Goal: Task Accomplishment & Management: Complete application form

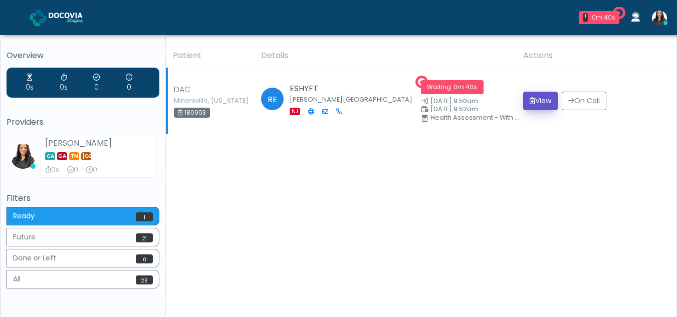
click at [533, 98] on button "View" at bounding box center [540, 101] width 35 height 19
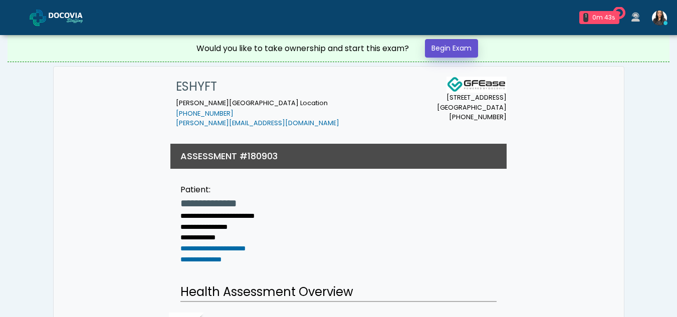
click at [446, 45] on link "Begin Exam" at bounding box center [451, 48] width 53 height 19
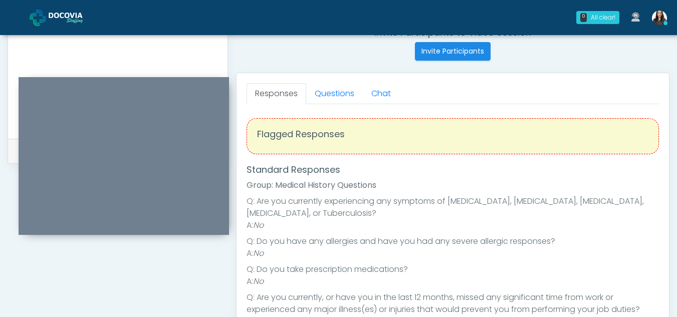
scroll to position [379, 0]
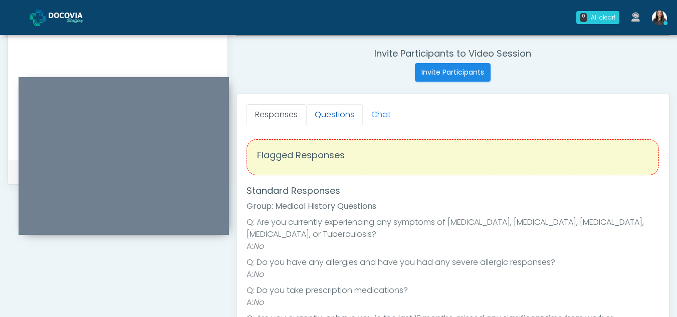
click at [336, 113] on link "Questions" at bounding box center [334, 114] width 57 height 21
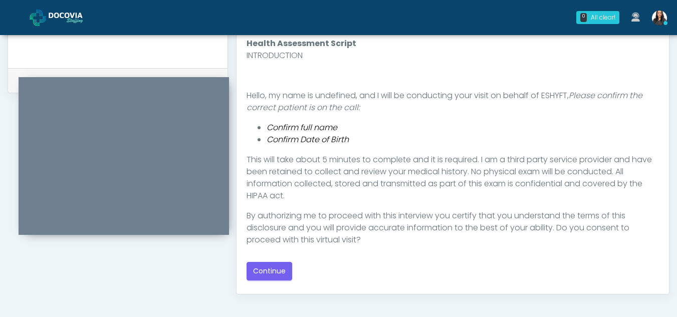
scroll to position [472, 0]
click at [264, 268] on button "Continue" at bounding box center [269, 270] width 46 height 19
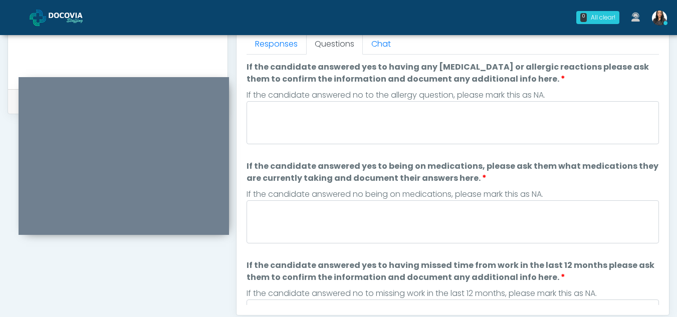
scroll to position [440, 0]
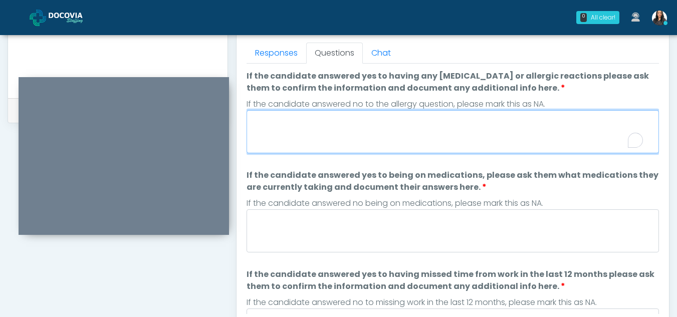
click at [312, 125] on textarea "If the candidate answered yes to having any allergies or allergic reactions ple…" at bounding box center [452, 131] width 412 height 43
type textarea "**"
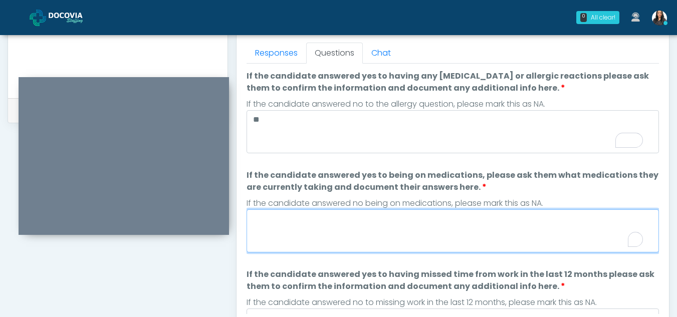
click at [289, 231] on textarea "If the candidate answered yes to being on medications, please ask them what med…" at bounding box center [452, 230] width 412 height 43
type textarea "**"
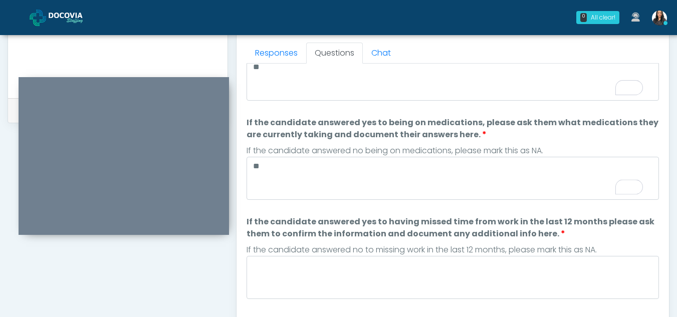
scroll to position [0, 0]
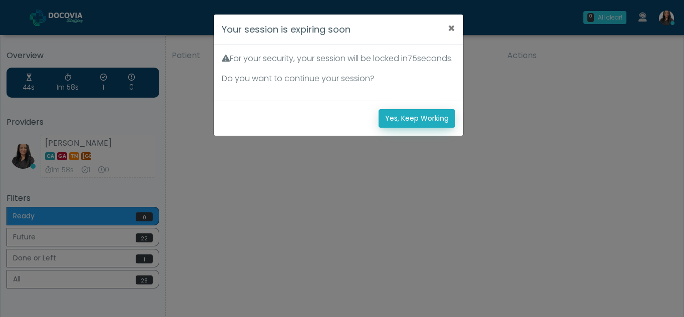
click at [434, 128] on button "Yes, Keep Working" at bounding box center [417, 118] width 77 height 19
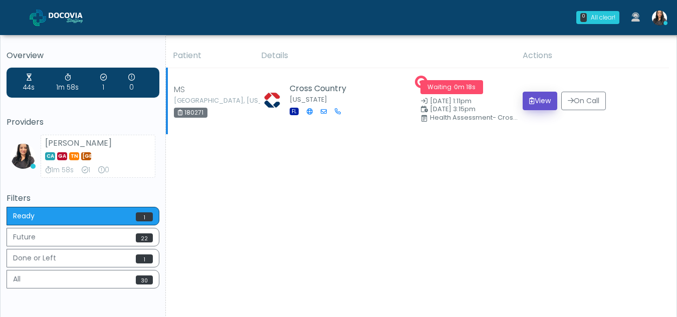
click at [538, 100] on button "View" at bounding box center [540, 101] width 35 height 19
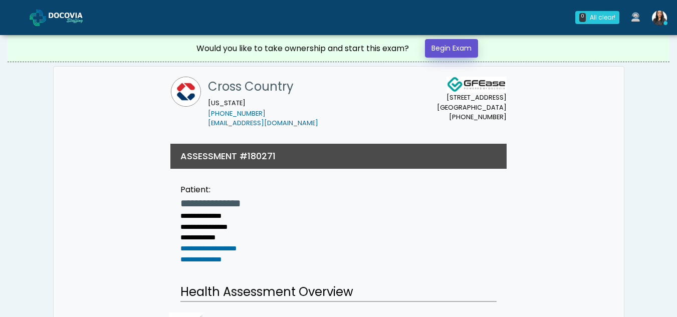
click at [460, 46] on link "Begin Exam" at bounding box center [451, 48] width 53 height 19
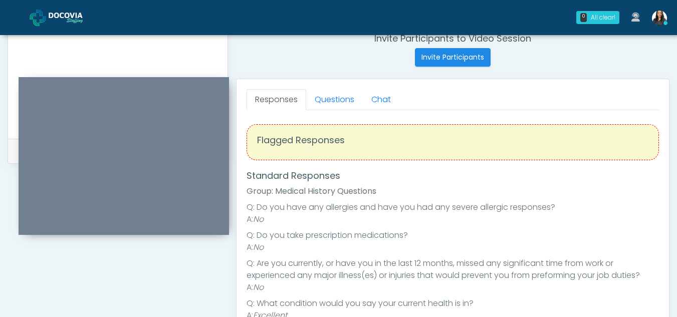
scroll to position [373, 0]
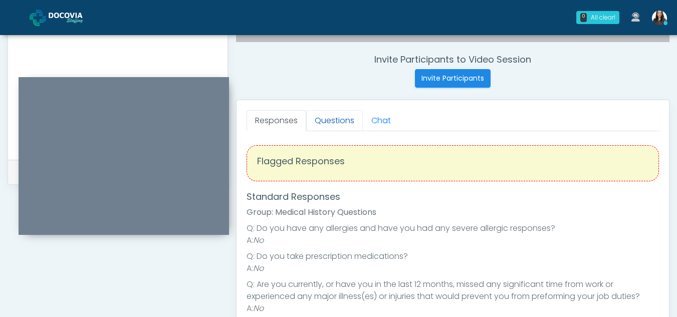
click at [337, 113] on link "Questions" at bounding box center [334, 120] width 57 height 21
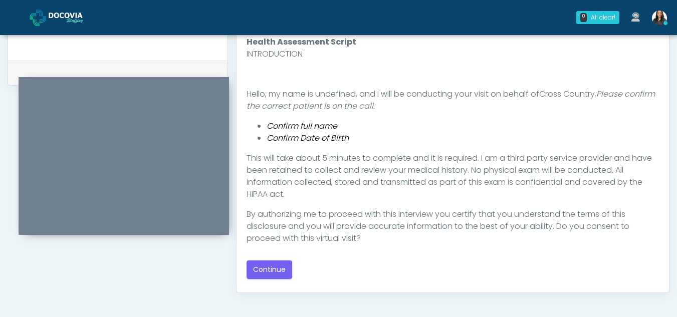
scroll to position [473, 0]
click at [261, 265] on button "Continue" at bounding box center [269, 268] width 46 height 19
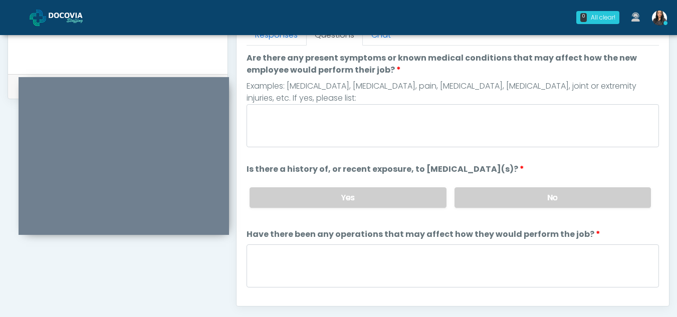
scroll to position [457, 0]
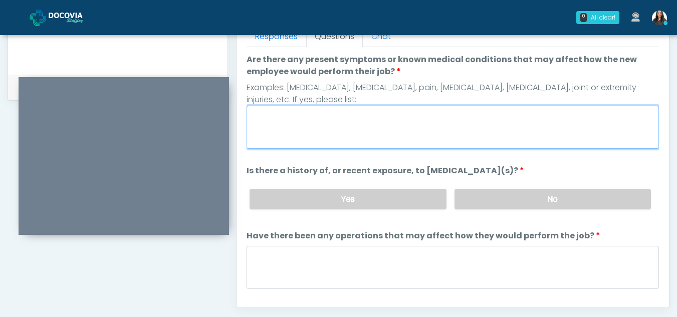
click at [278, 138] on textarea "Are there any present symptoms or known medical conditions that may affect how …" at bounding box center [452, 127] width 412 height 43
type textarea "**"
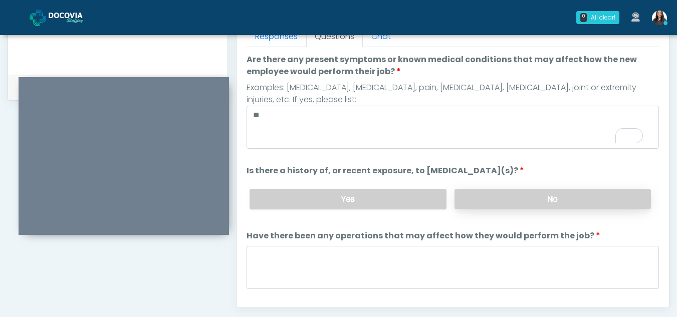
click at [503, 200] on label "No" at bounding box center [552, 199] width 196 height 21
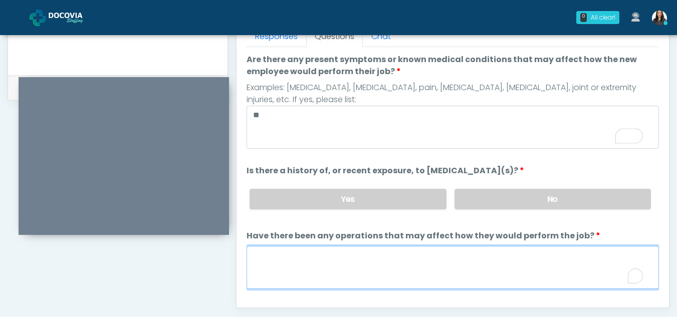
click at [288, 276] on textarea "Have there been any operations that may affect how they would perform the job?" at bounding box center [452, 267] width 412 height 43
type textarea "**"
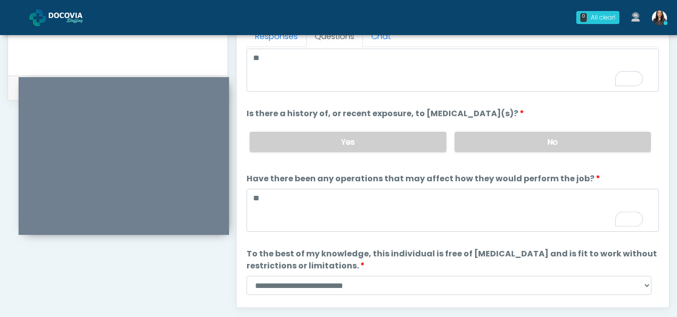
scroll to position [86, 0]
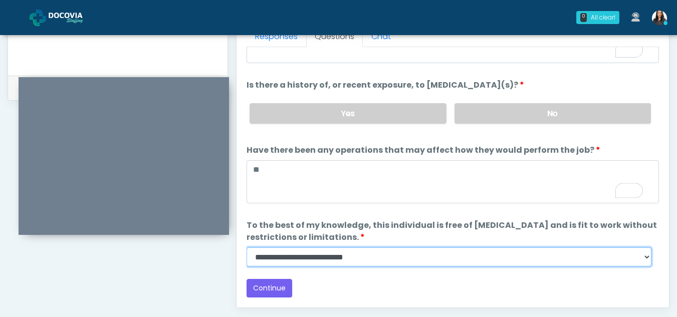
click at [644, 261] on select "**********" at bounding box center [448, 256] width 405 height 19
select select "******"
click at [246, 247] on select "**********" at bounding box center [448, 256] width 405 height 19
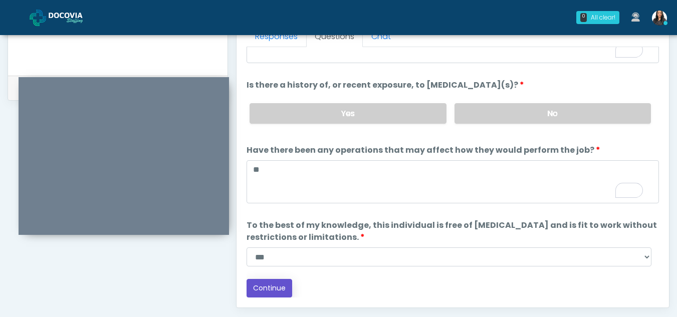
click at [270, 284] on button "Continue" at bounding box center [269, 288] width 46 height 19
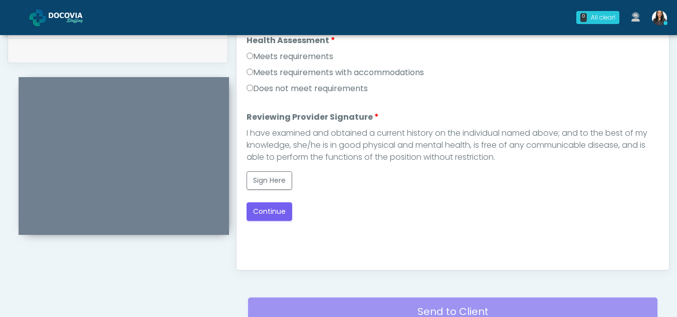
scroll to position [455, 0]
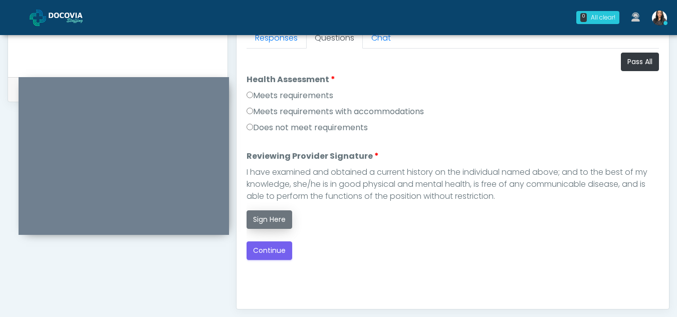
click at [269, 221] on button "Sign Here" at bounding box center [269, 219] width 46 height 19
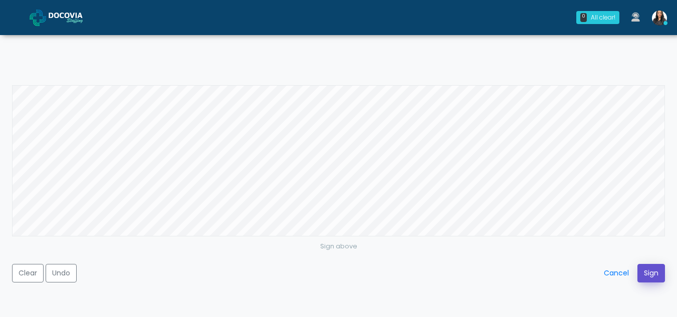
click at [650, 271] on button "Sign" at bounding box center [651, 273] width 28 height 19
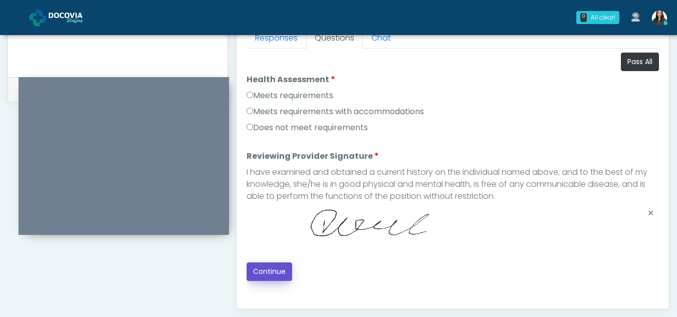
click at [277, 270] on button "Continue" at bounding box center [269, 272] width 46 height 19
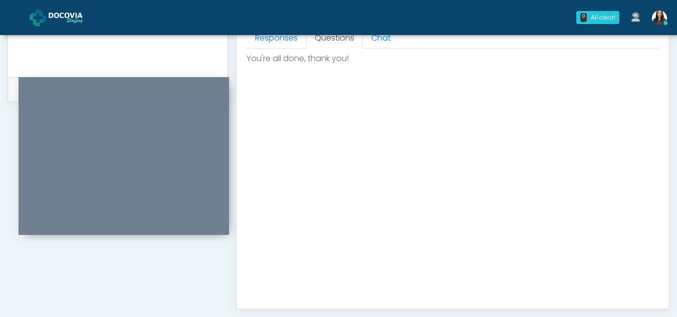
scroll to position [601, 0]
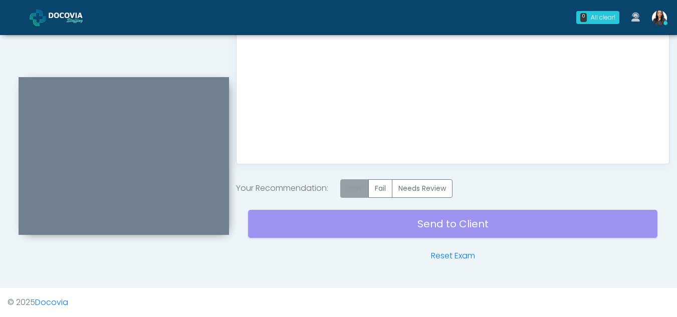
click at [360, 192] on label "Pass" at bounding box center [354, 188] width 29 height 19
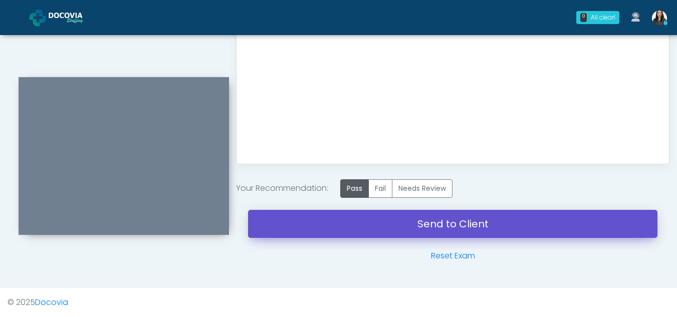
click at [463, 222] on link "Send to Client" at bounding box center [452, 224] width 409 height 28
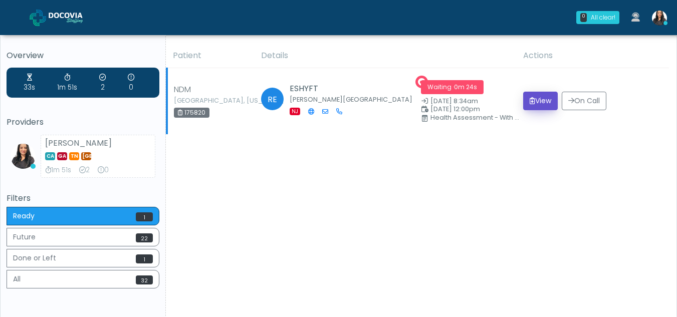
click at [542, 105] on button "View" at bounding box center [540, 101] width 35 height 19
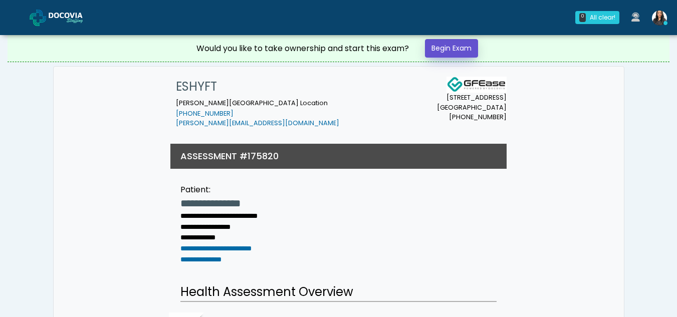
click at [462, 45] on link "Begin Exam" at bounding box center [451, 48] width 53 height 19
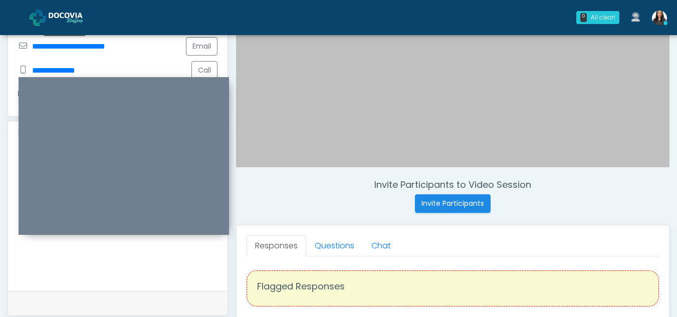
scroll to position [255, 0]
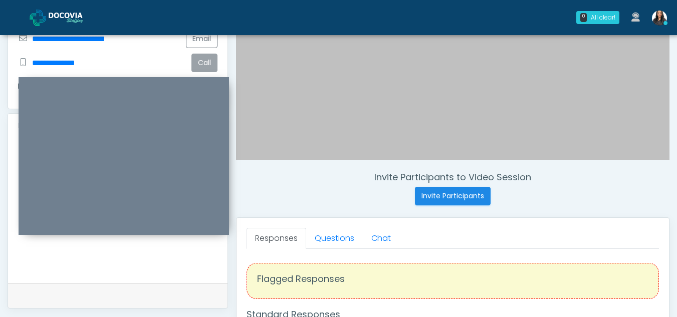
click at [207, 54] on button "Call" at bounding box center [204, 63] width 26 height 19
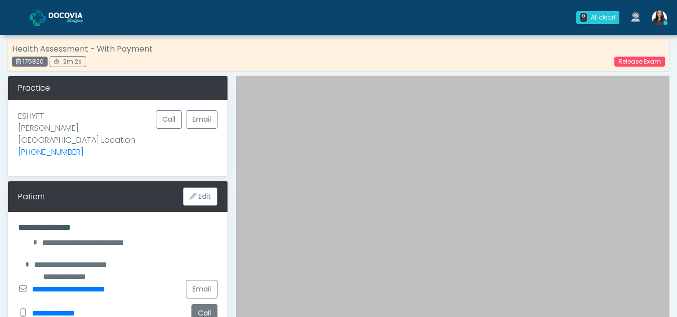
scroll to position [0, 0]
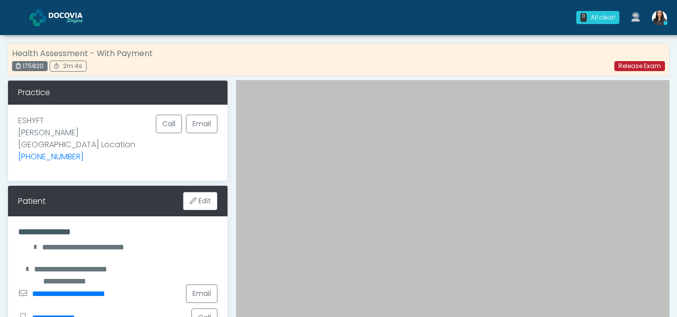
click at [637, 64] on link "Release Exam" at bounding box center [639, 66] width 51 height 10
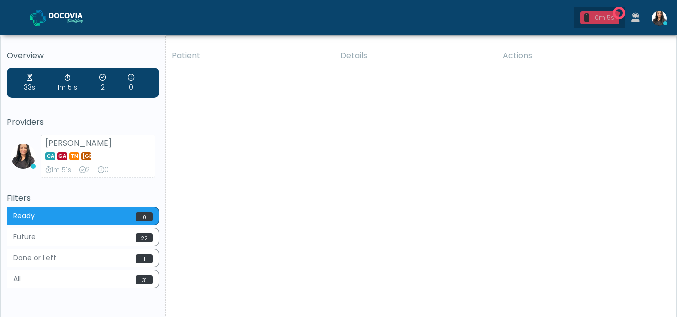
click at [599, 18] on div "0m 5s" at bounding box center [604, 17] width 22 height 9
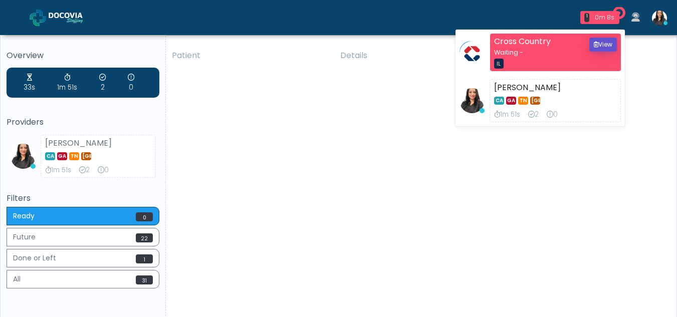
click at [603, 43] on button "View" at bounding box center [603, 45] width 28 height 14
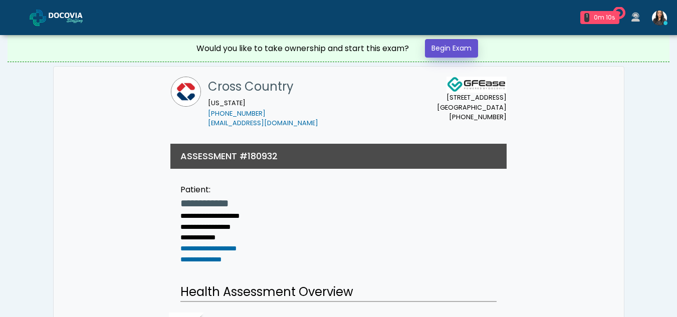
click at [459, 45] on link "Begin Exam" at bounding box center [451, 48] width 53 height 19
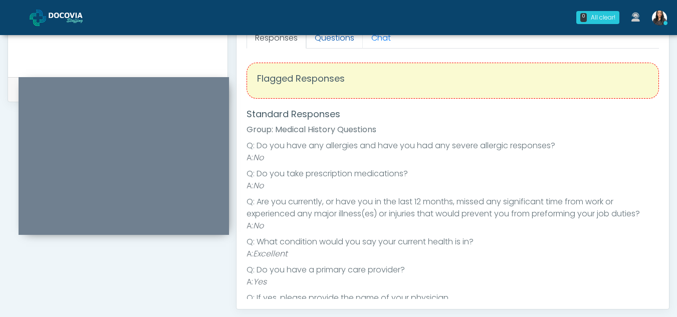
click at [334, 45] on link "Questions" at bounding box center [334, 38] width 57 height 21
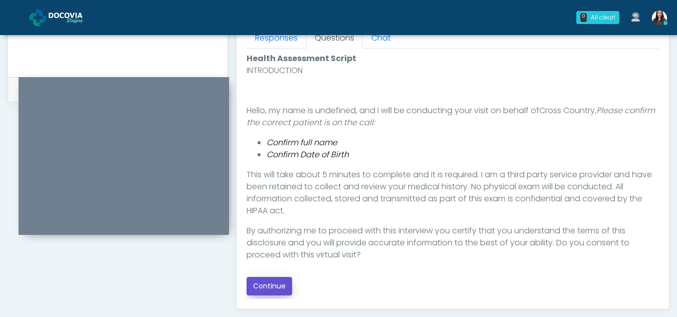
click at [264, 282] on button "Continue" at bounding box center [269, 286] width 46 height 19
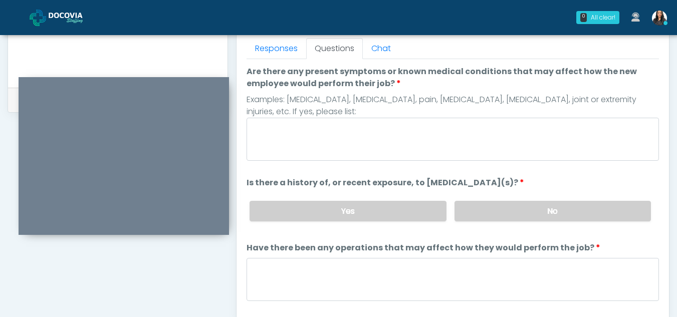
scroll to position [430, 0]
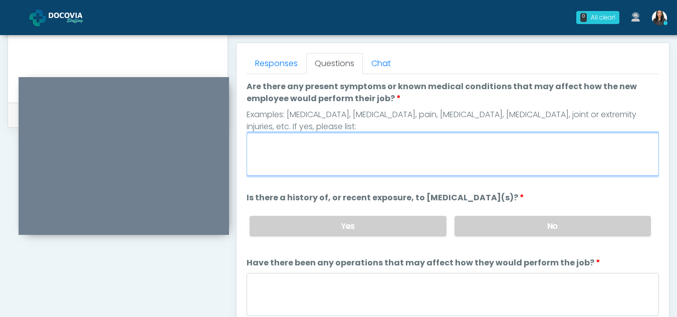
click at [307, 150] on textarea "Are there any present symptoms or known medical conditions that may affect how …" at bounding box center [452, 154] width 412 height 43
type textarea "**"
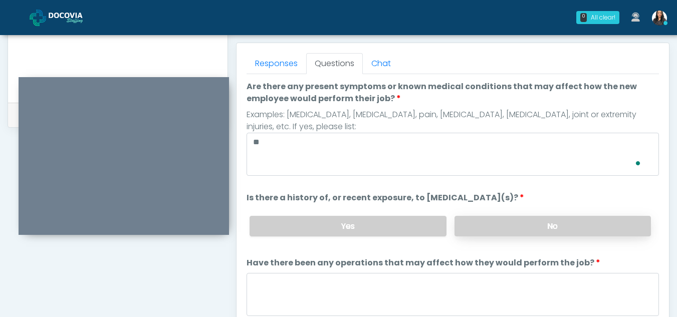
click at [553, 227] on label "No" at bounding box center [552, 226] width 196 height 21
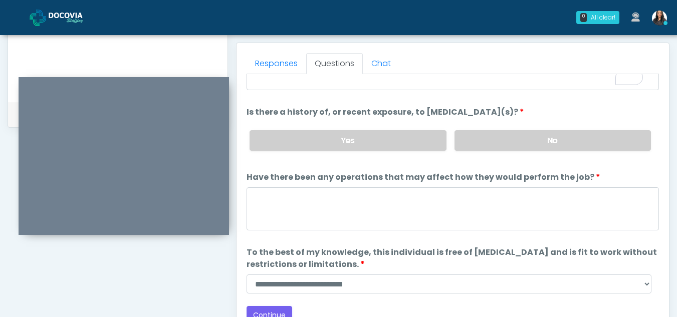
scroll to position [86, 0]
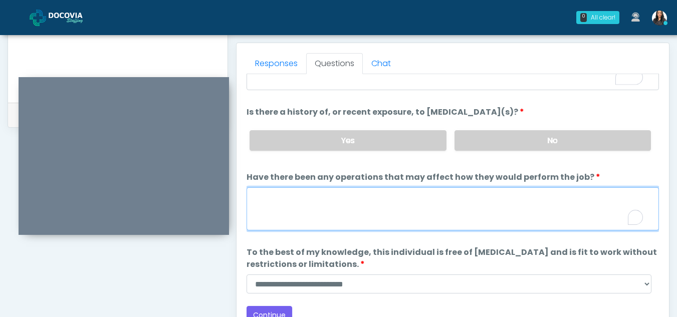
click at [258, 208] on textarea "Have there been any operations that may affect how they would perform the job?" at bounding box center [452, 208] width 412 height 43
type textarea "**"
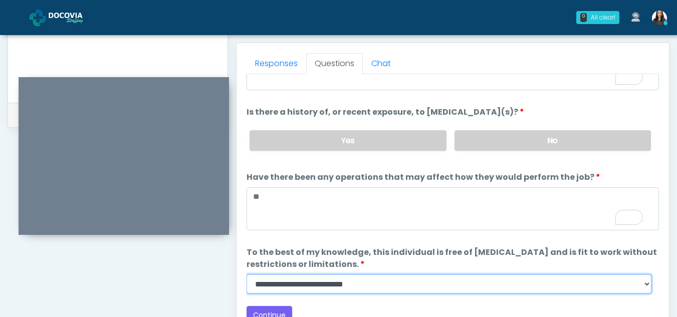
click at [644, 288] on select "**********" at bounding box center [448, 284] width 405 height 19
select select "******"
click at [246, 275] on select "**********" at bounding box center [448, 284] width 405 height 19
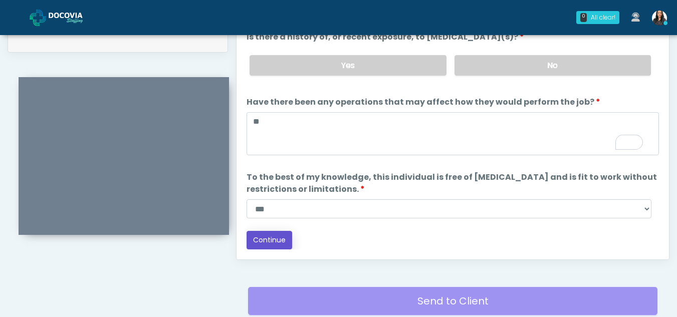
click at [276, 238] on button "Continue" at bounding box center [269, 240] width 46 height 19
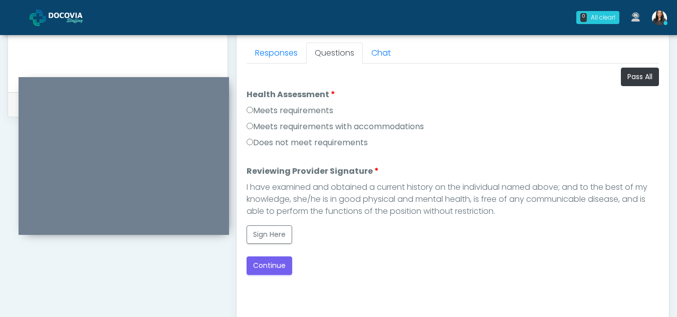
scroll to position [427, 0]
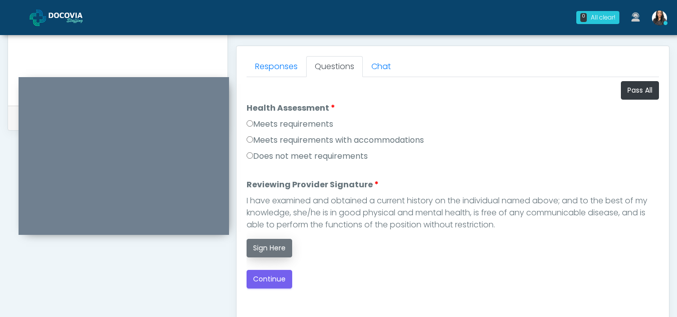
click at [283, 247] on button "Sign Here" at bounding box center [269, 248] width 46 height 19
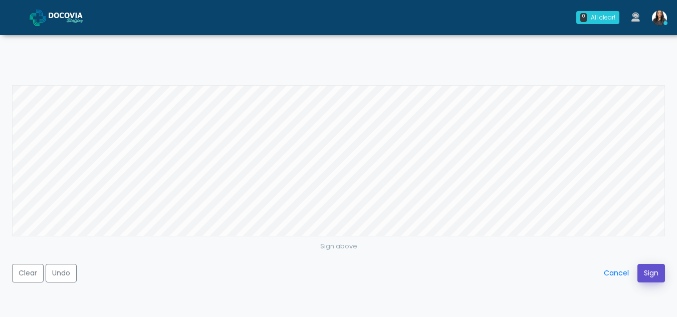
click at [653, 273] on button "Sign" at bounding box center [651, 273] width 28 height 19
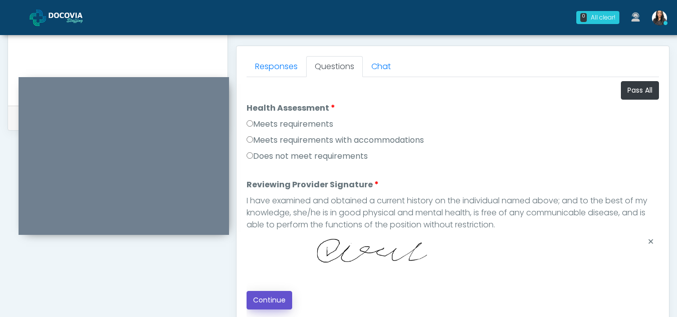
click at [277, 302] on button "Continue" at bounding box center [269, 300] width 46 height 19
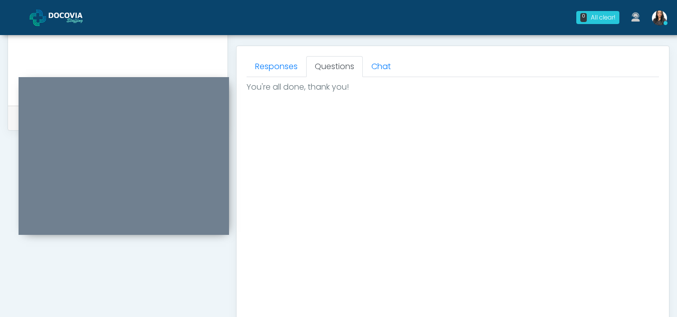
scroll to position [601, 0]
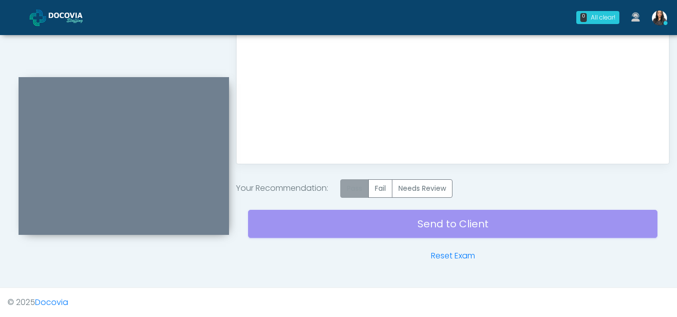
click at [358, 190] on label "Pass" at bounding box center [354, 188] width 29 height 19
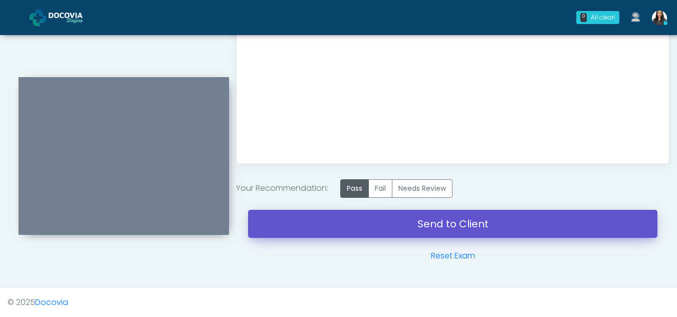
click at [435, 227] on link "Send to Client" at bounding box center [452, 224] width 409 height 28
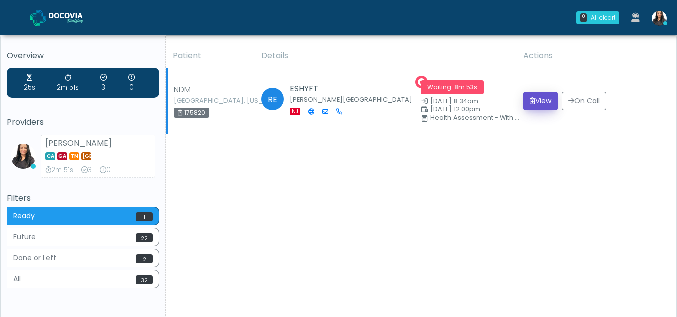
click at [544, 97] on button "View" at bounding box center [540, 101] width 35 height 19
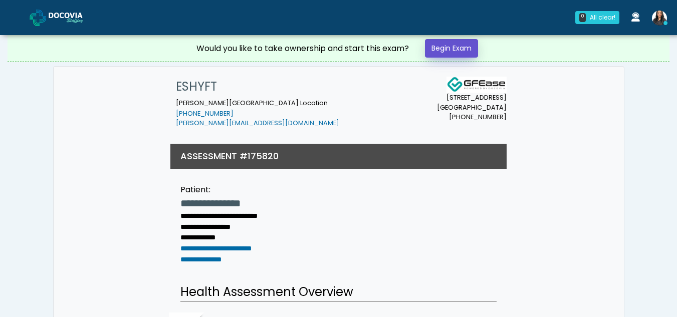
click at [447, 47] on link "Begin Exam" at bounding box center [451, 48] width 53 height 19
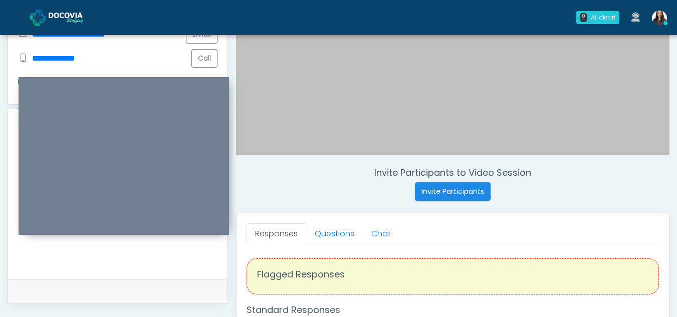
scroll to position [261, 0]
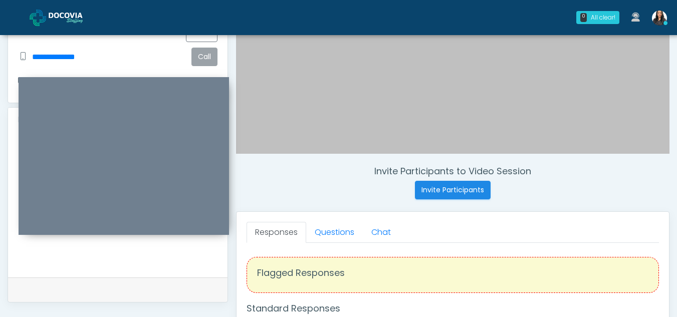
click at [205, 48] on button "Call" at bounding box center [204, 57] width 26 height 19
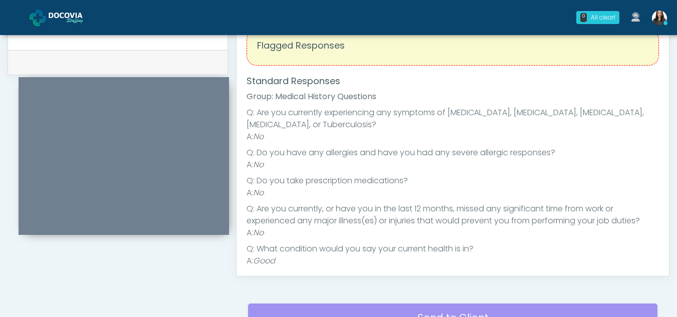
scroll to position [392, 0]
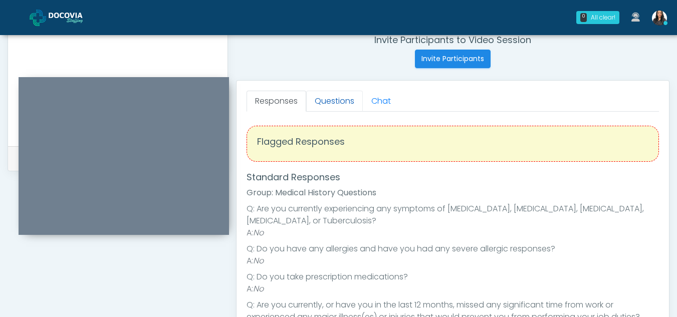
click at [335, 96] on link "Questions" at bounding box center [334, 101] width 57 height 21
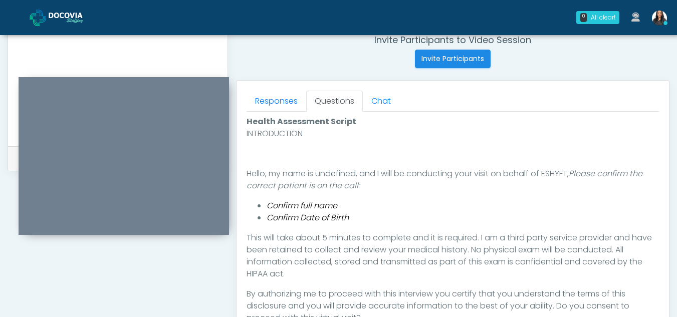
scroll to position [500, 0]
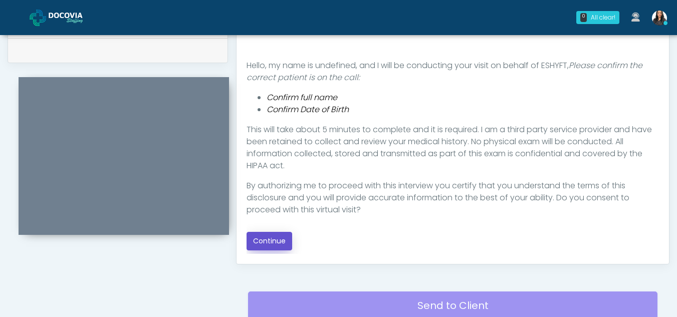
click at [259, 239] on button "Continue" at bounding box center [269, 241] width 46 height 19
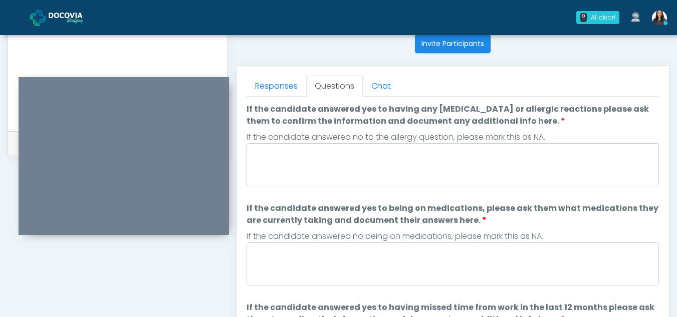
scroll to position [385, 0]
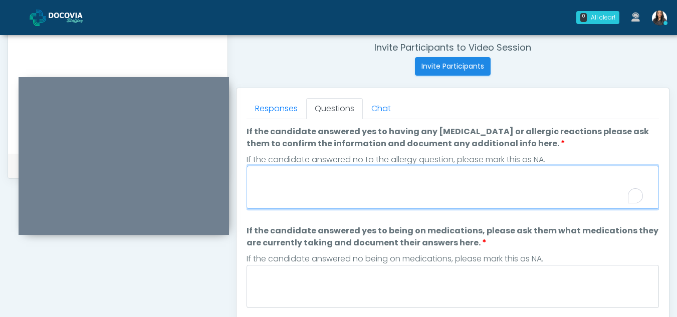
click at [327, 196] on textarea "If the candidate answered yes to having any allergies or allergic reactions ple…" at bounding box center [452, 187] width 412 height 43
type textarea "**"
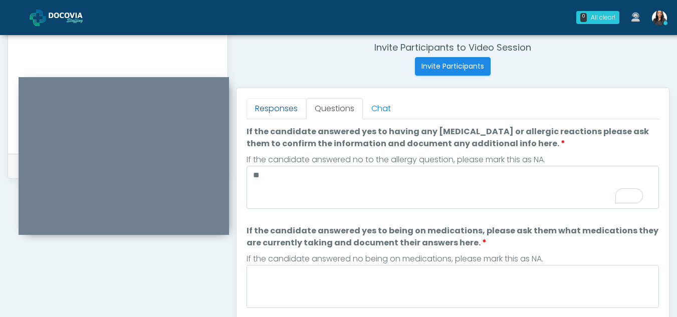
click at [279, 108] on link "Responses" at bounding box center [276, 108] width 60 height 21
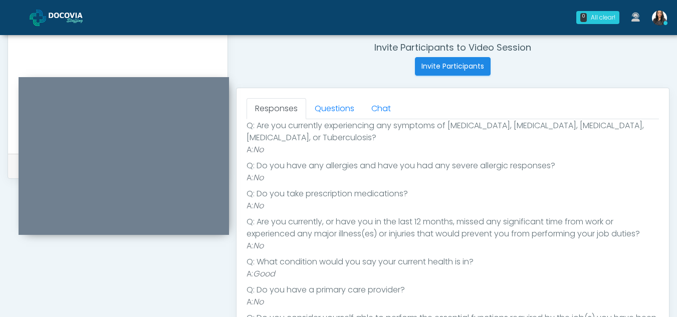
scroll to position [96, 0]
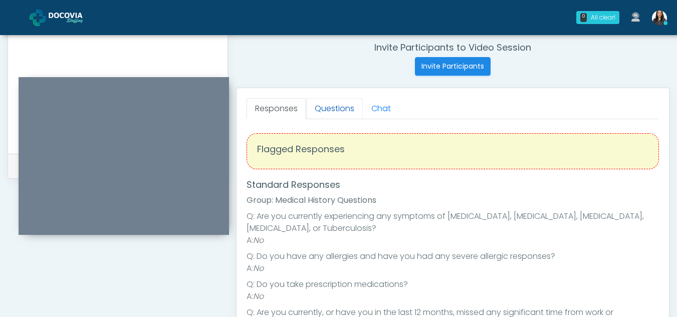
click at [352, 118] on link "Questions" at bounding box center [334, 108] width 57 height 21
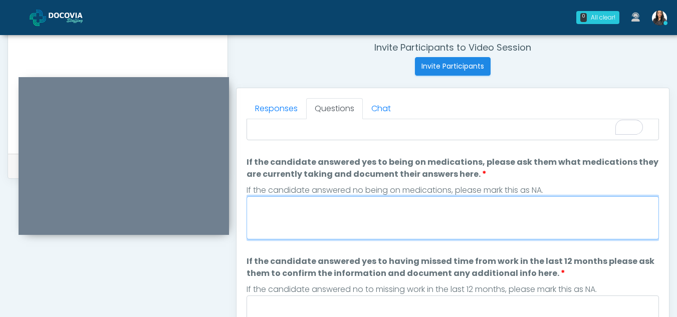
click at [307, 212] on textarea "If the candidate answered yes to being on medications, please ask them what med…" at bounding box center [452, 217] width 412 height 43
type textarea "*"
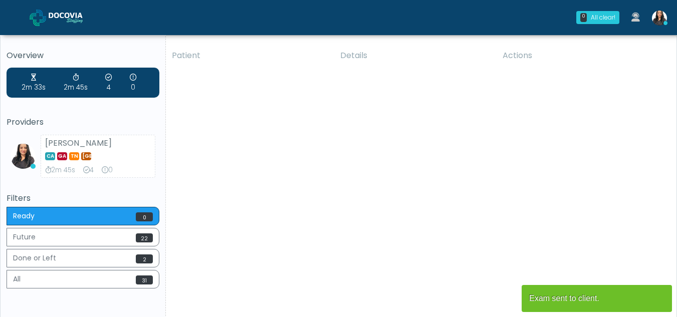
click at [324, 156] on div "Patient Details Actions [GEOGRAPHIC_DATA] [GEOGRAPHIC_DATA], [US_STATE] 180932 …" at bounding box center [417, 186] width 503 height 285
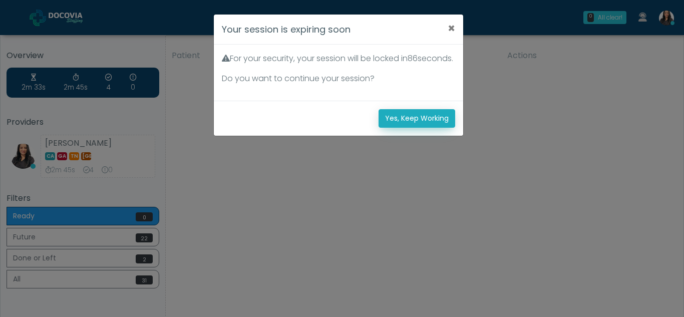
click at [433, 128] on button "Yes, Keep Working" at bounding box center [417, 118] width 77 height 19
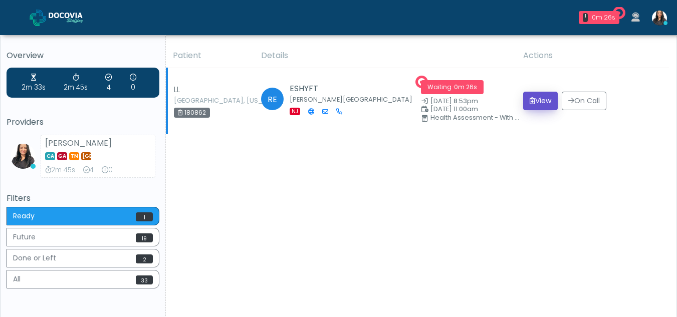
click at [543, 106] on button "View" at bounding box center [540, 101] width 35 height 19
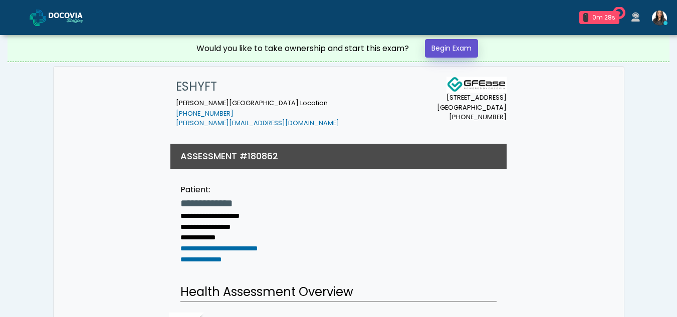
click at [448, 46] on link "Begin Exam" at bounding box center [451, 48] width 53 height 19
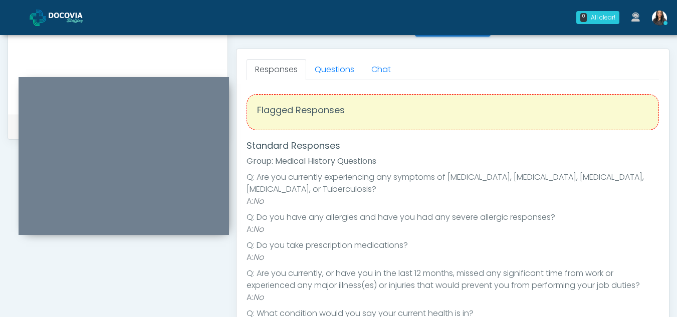
scroll to position [413, 0]
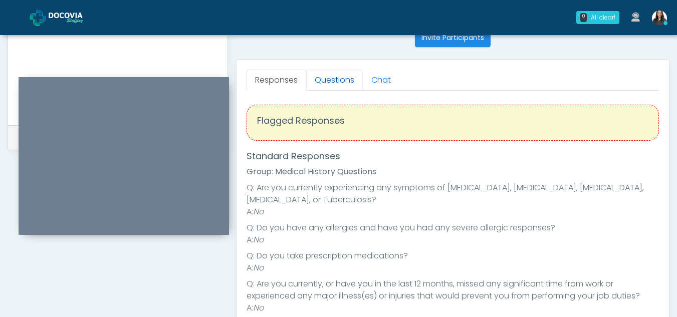
click at [334, 87] on link "Questions" at bounding box center [334, 80] width 57 height 21
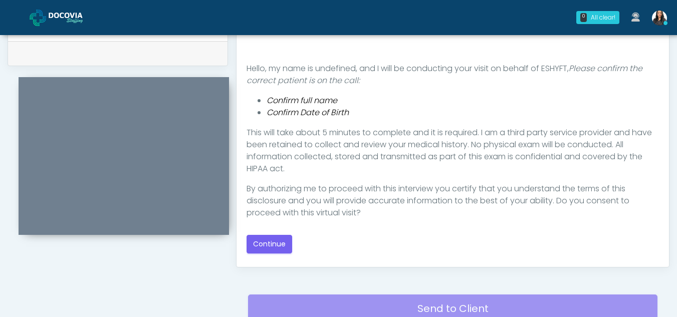
scroll to position [504, 0]
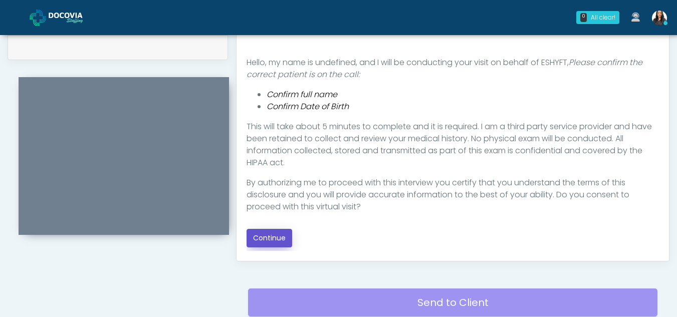
click at [273, 234] on button "Continue" at bounding box center [269, 238] width 46 height 19
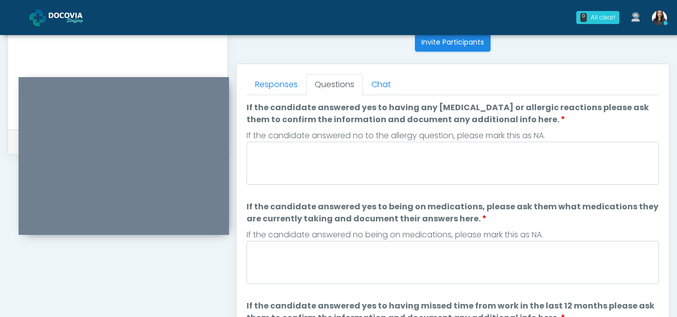
scroll to position [374, 0]
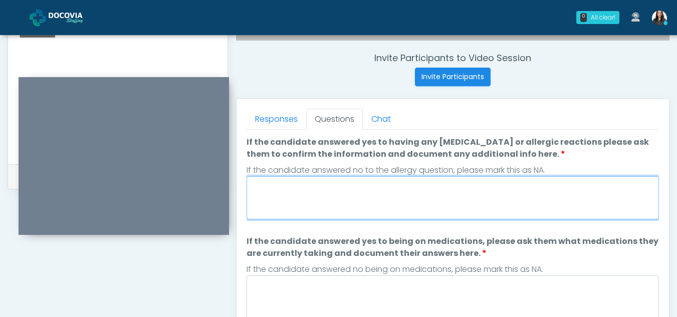
click at [370, 204] on textarea "If the candidate answered yes to having any allergies or allergic reactions ple…" at bounding box center [452, 197] width 412 height 43
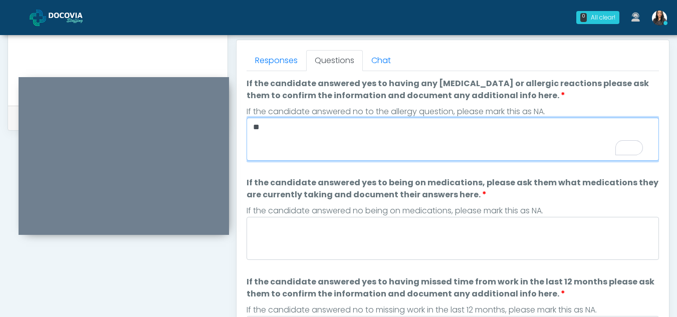
type textarea "**"
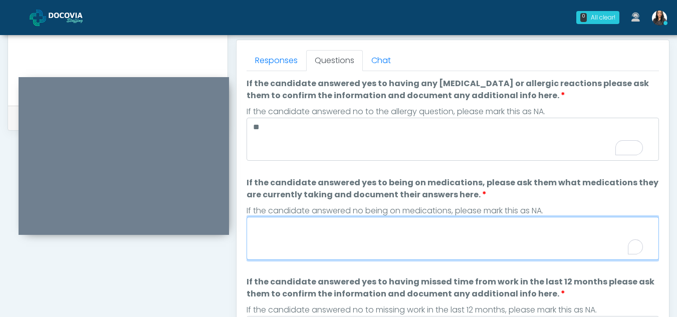
click at [299, 231] on textarea "If the candidate answered yes to being on medications, please ask them what med…" at bounding box center [452, 238] width 412 height 43
type textarea "**"
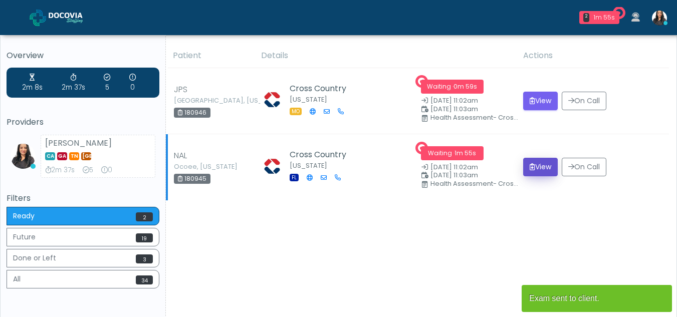
click at [539, 167] on button "View" at bounding box center [540, 167] width 35 height 19
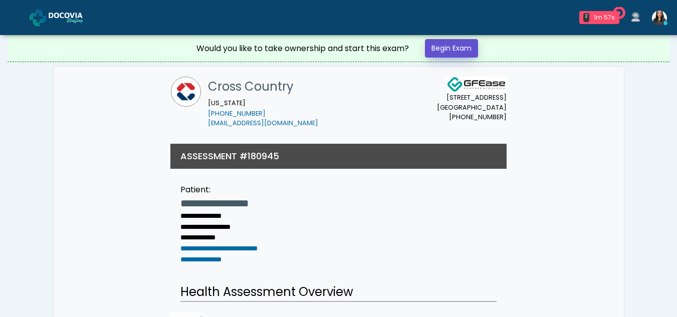
click at [448, 48] on link "Begin Exam" at bounding box center [451, 48] width 53 height 19
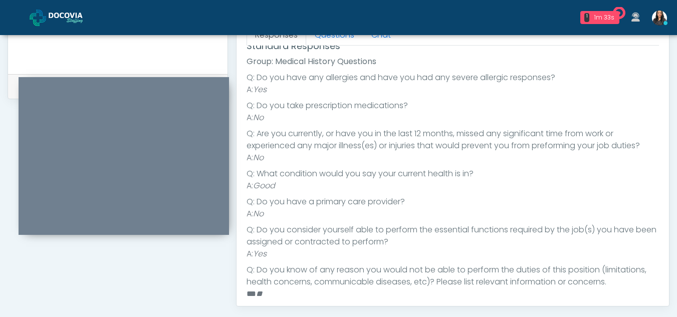
scroll to position [77, 0]
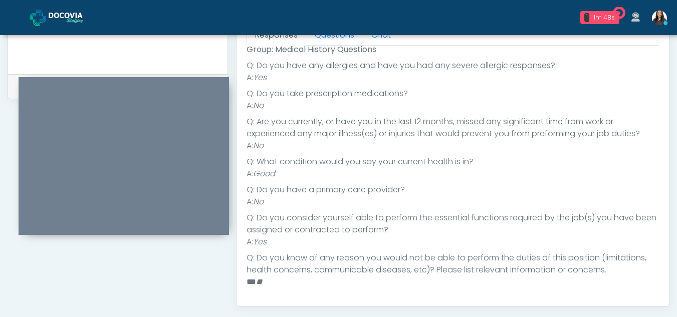
scroll to position [0, 0]
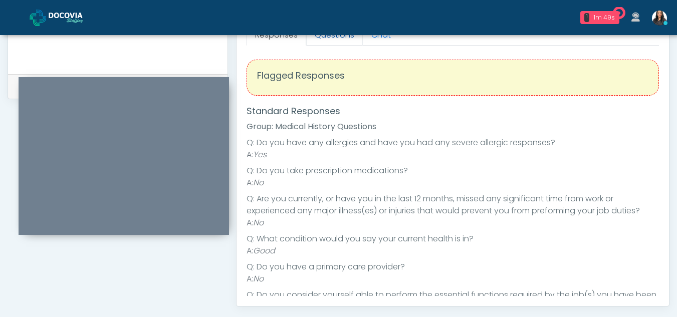
click at [341, 41] on link "Questions" at bounding box center [334, 35] width 57 height 21
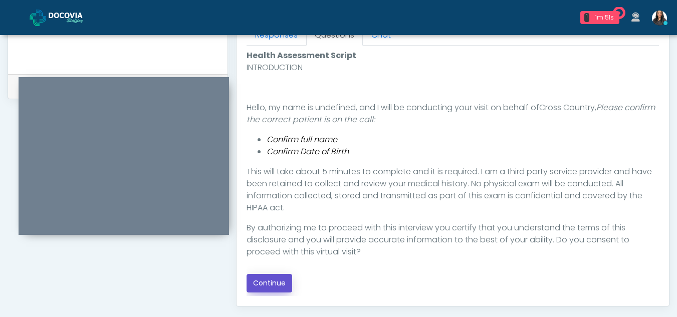
click at [272, 279] on button "Continue" at bounding box center [269, 283] width 46 height 19
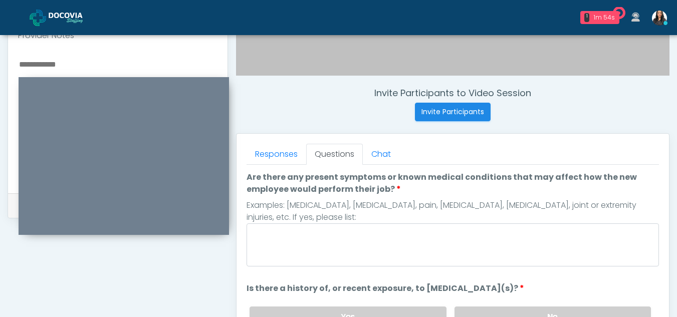
scroll to position [330, 0]
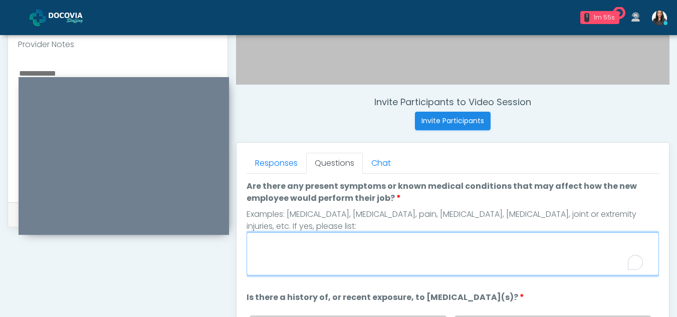
click at [265, 247] on textarea "Are there any present symptoms or known medical conditions that may affect how …" at bounding box center [452, 253] width 412 height 43
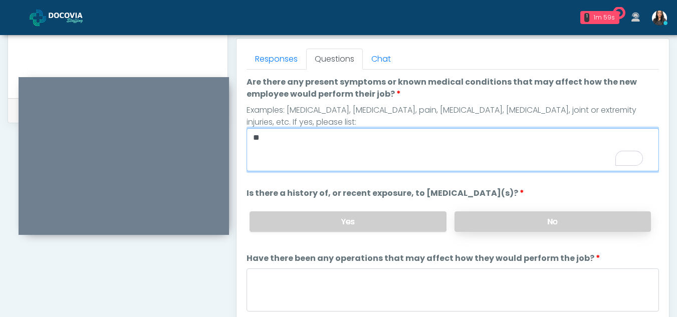
type textarea "**"
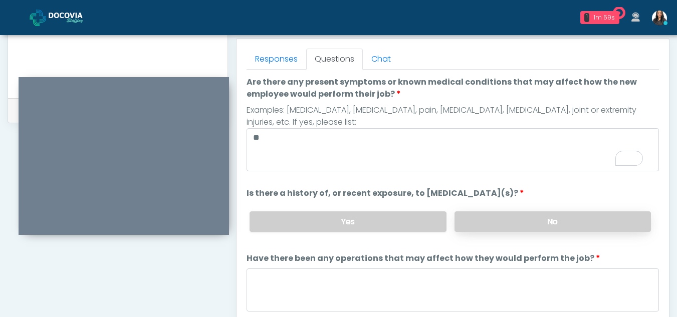
click at [507, 221] on label "No" at bounding box center [552, 221] width 196 height 21
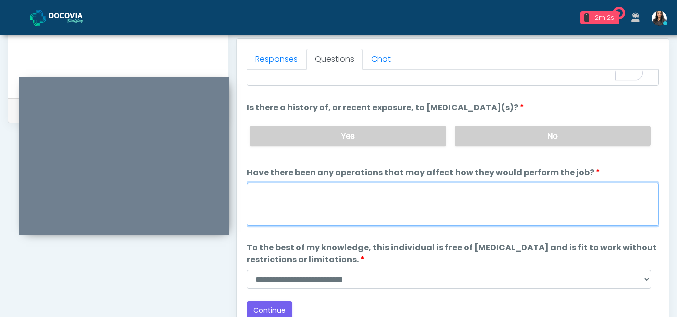
click at [290, 210] on textarea "Have there been any operations that may affect how they would perform the job?" at bounding box center [452, 204] width 412 height 43
type textarea "**"
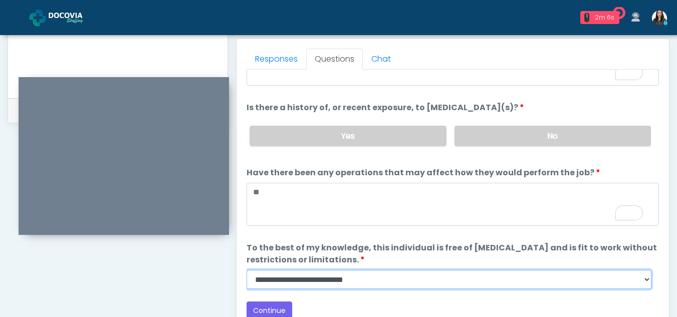
click at [647, 283] on select "**********" at bounding box center [448, 279] width 405 height 19
select select "******"
click at [246, 270] on select "**********" at bounding box center [448, 279] width 405 height 19
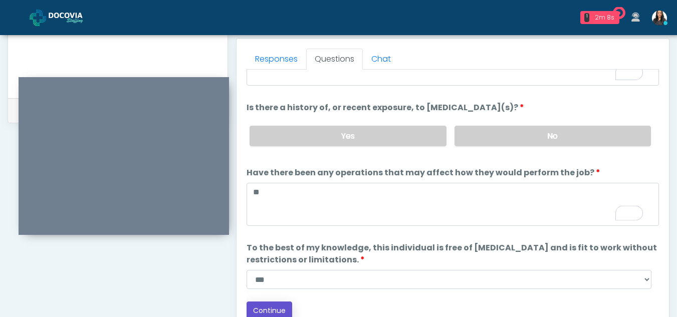
click at [274, 306] on button "Continue" at bounding box center [269, 311] width 46 height 19
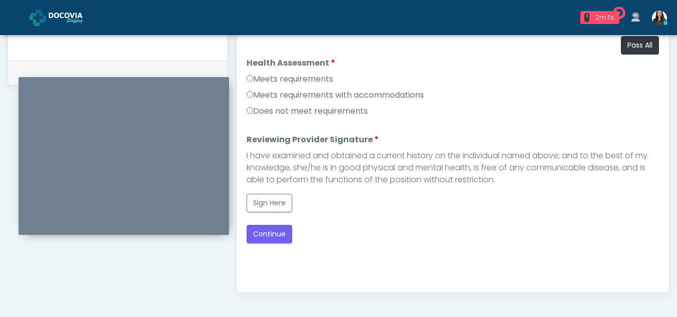
scroll to position [470, 0]
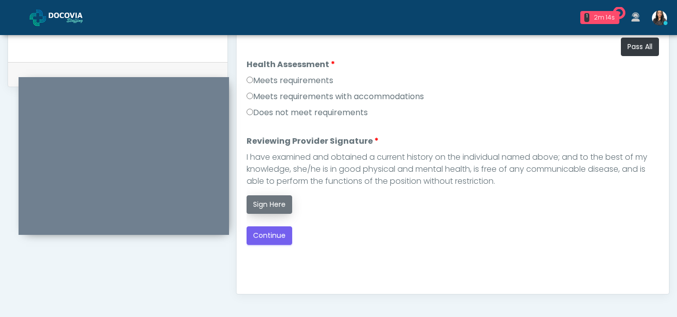
click at [275, 202] on button "Sign Here" at bounding box center [269, 204] width 46 height 19
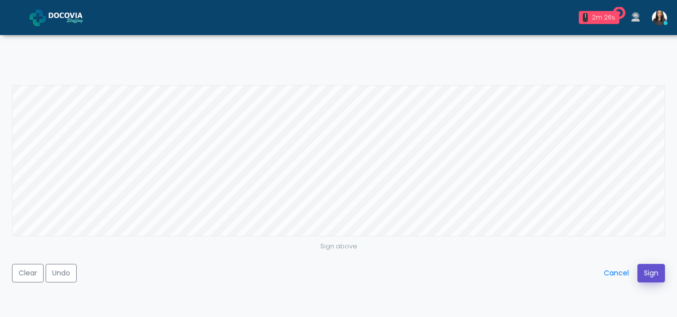
click at [646, 276] on button "Sign" at bounding box center [651, 273] width 28 height 19
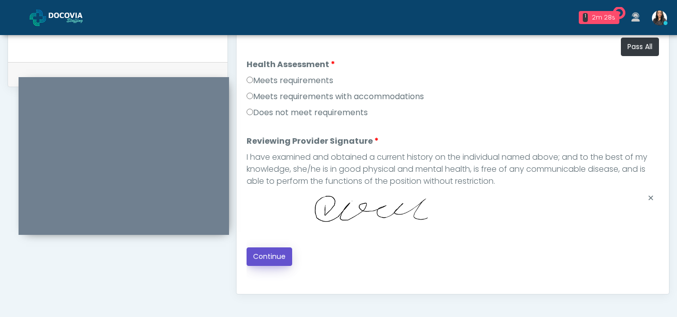
click at [278, 252] on button "Continue" at bounding box center [269, 256] width 46 height 19
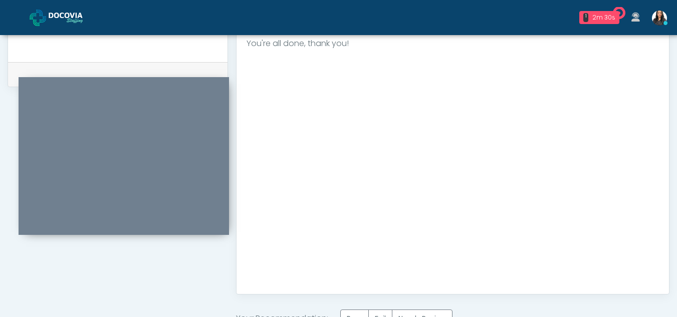
scroll to position [601, 0]
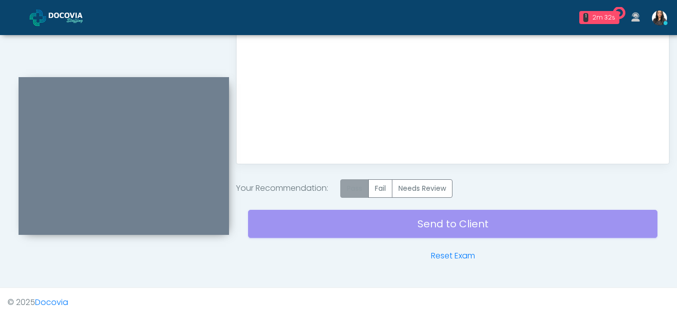
click at [354, 183] on label "Pass" at bounding box center [354, 188] width 29 height 19
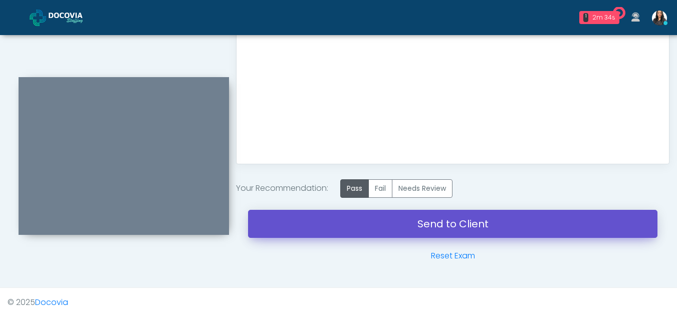
click at [466, 230] on link "Send to Client" at bounding box center [452, 224] width 409 height 28
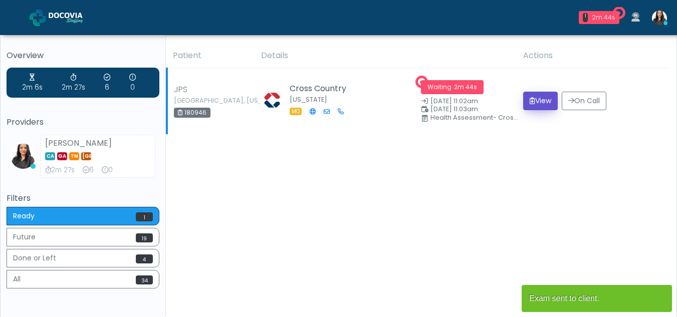
click at [545, 101] on button "View" at bounding box center [540, 101] width 35 height 19
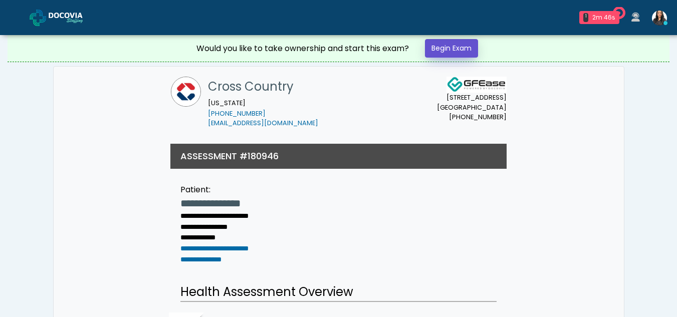
click at [435, 46] on link "Begin Exam" at bounding box center [451, 48] width 53 height 19
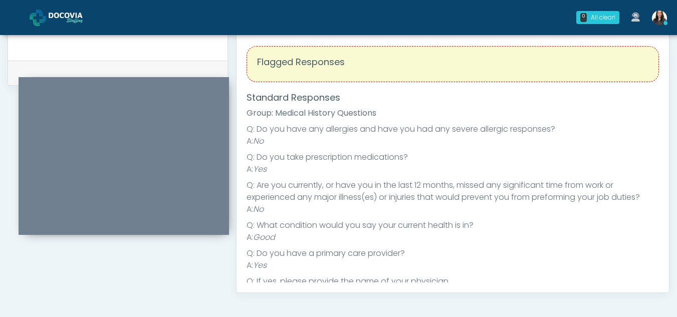
scroll to position [348, 0]
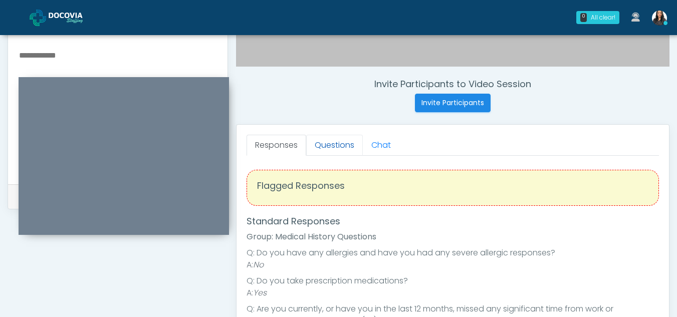
click at [332, 141] on link "Questions" at bounding box center [334, 145] width 57 height 21
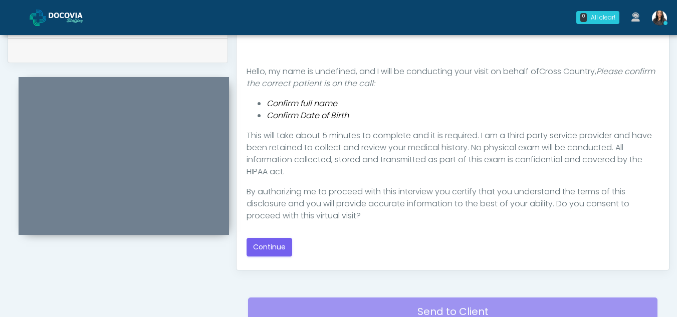
scroll to position [507, 0]
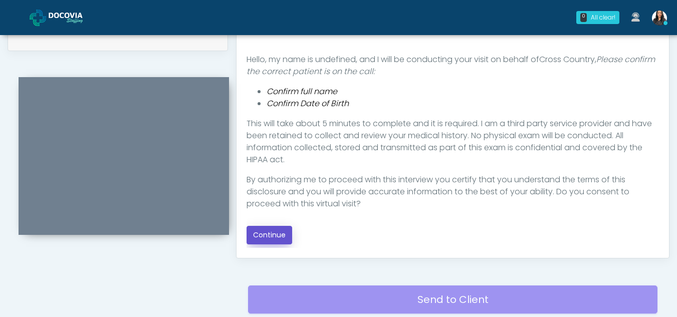
click at [271, 232] on button "Continue" at bounding box center [269, 235] width 46 height 19
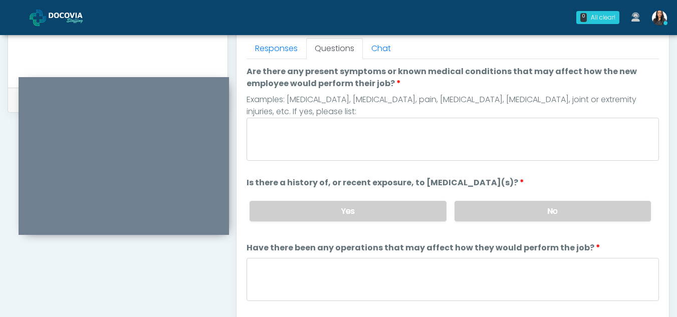
scroll to position [443, 0]
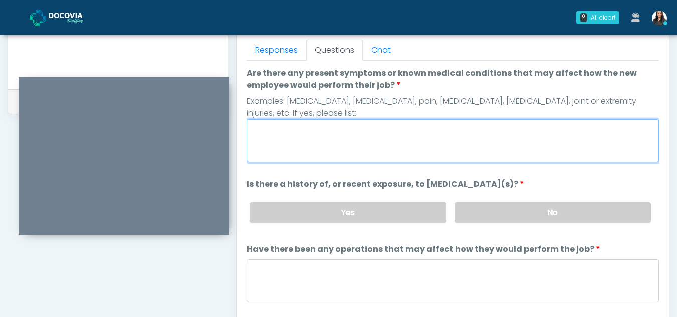
click at [272, 150] on textarea "Are there any present symptoms or known medical conditions that may affect how …" at bounding box center [452, 140] width 412 height 43
type textarea "**"
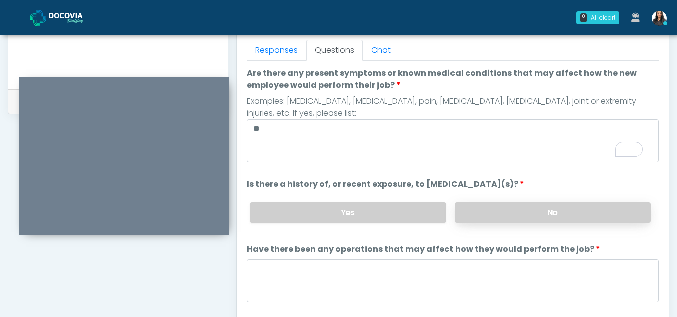
click at [546, 218] on label "No" at bounding box center [552, 212] width 196 height 21
click at [542, 213] on label "No" at bounding box center [552, 212] width 196 height 21
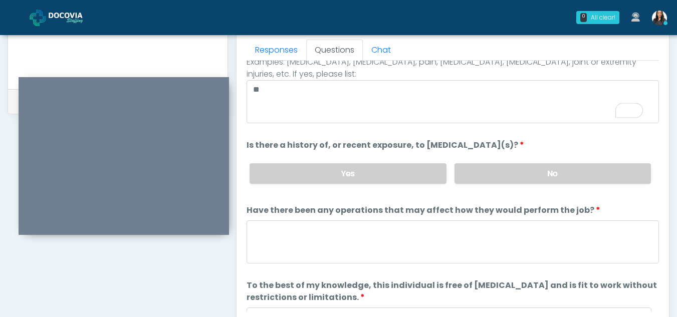
scroll to position [86, 0]
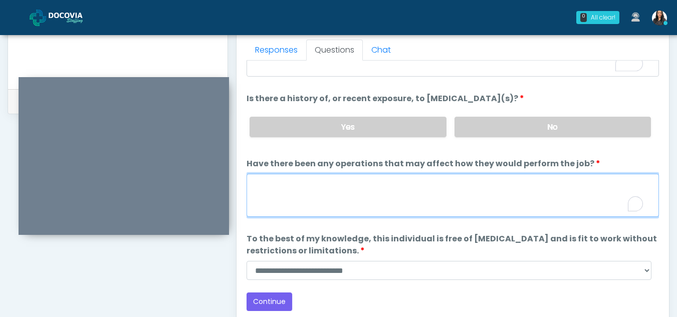
click at [310, 193] on textarea "Have there been any operations that may affect how they would perform the job?" at bounding box center [452, 195] width 412 height 43
type textarea "**"
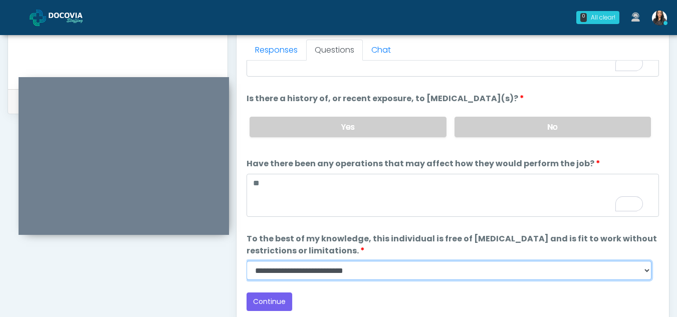
click at [642, 270] on select "**********" at bounding box center [448, 270] width 405 height 19
select select "******"
click at [246, 261] on select "**********" at bounding box center [448, 270] width 405 height 19
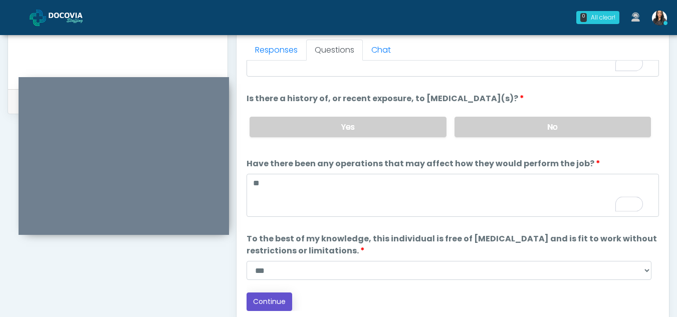
click at [278, 302] on button "Continue" at bounding box center [269, 302] width 46 height 19
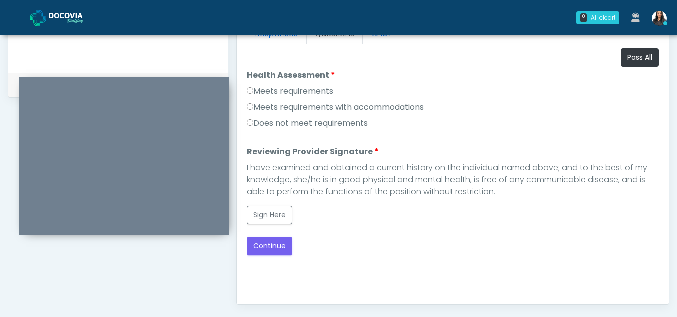
scroll to position [458, 0]
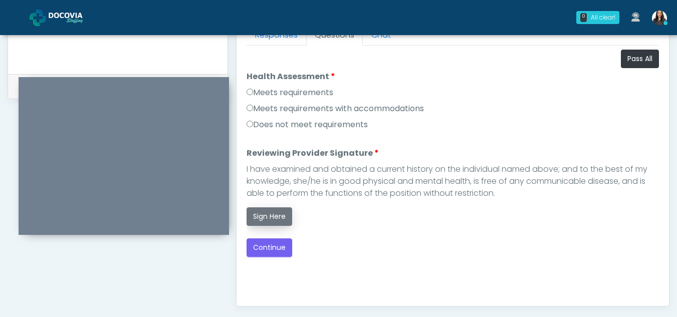
click at [266, 217] on button "Sign Here" at bounding box center [269, 216] width 46 height 19
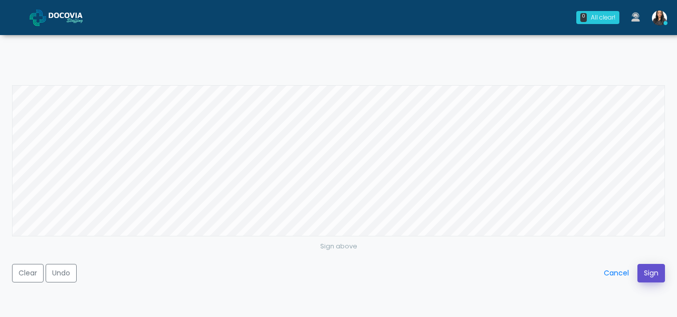
click at [656, 270] on button "Sign" at bounding box center [651, 273] width 28 height 19
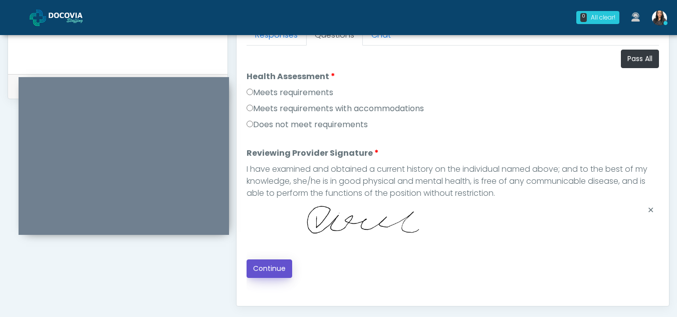
click at [273, 267] on button "Continue" at bounding box center [269, 269] width 46 height 19
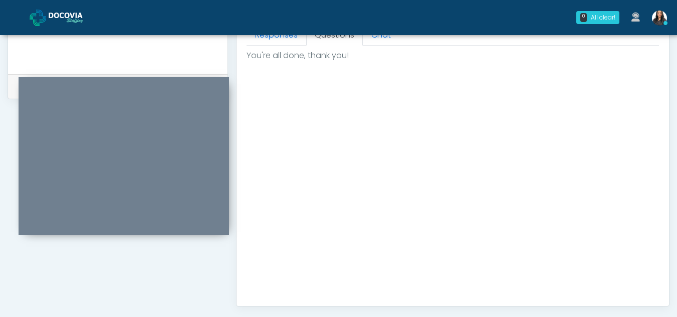
scroll to position [601, 0]
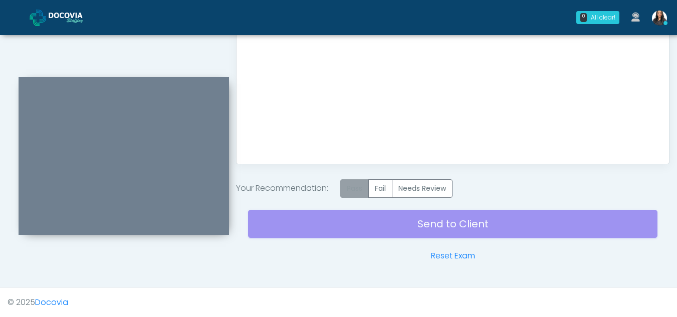
click at [357, 184] on label "Pass" at bounding box center [354, 188] width 29 height 19
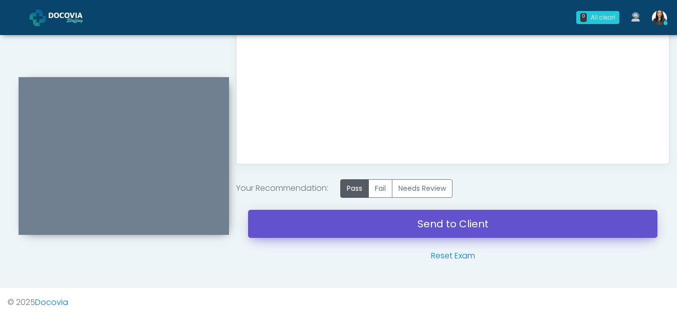
click at [432, 217] on link "Send to Client" at bounding box center [452, 224] width 409 height 28
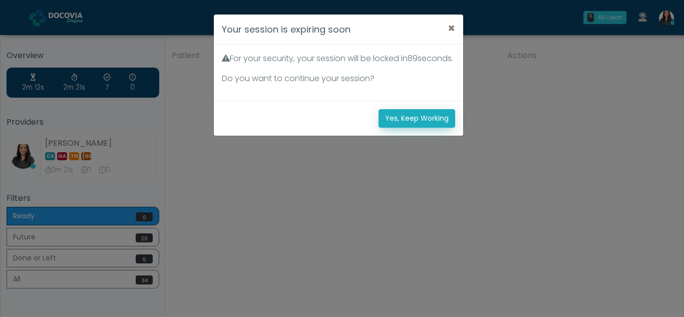
click at [425, 128] on button "Yes, Keep Working" at bounding box center [417, 118] width 77 height 19
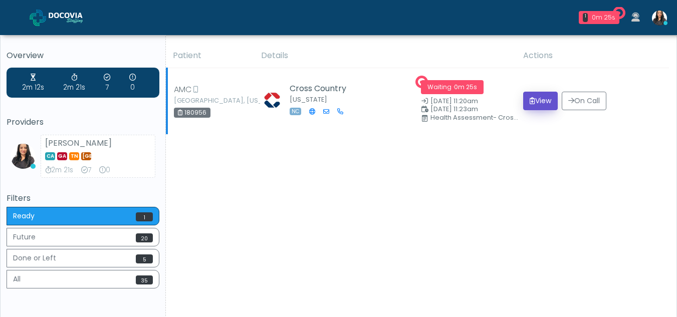
click at [542, 100] on button "View" at bounding box center [540, 101] width 35 height 19
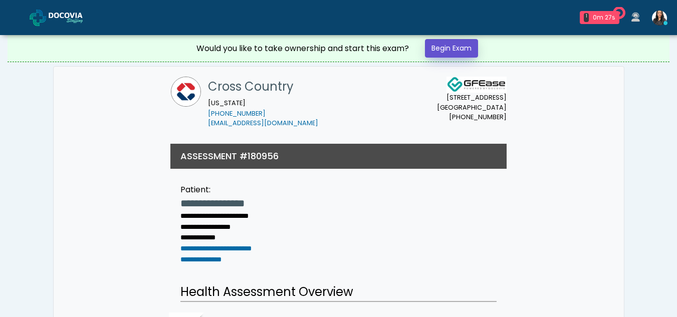
click at [445, 46] on link "Begin Exam" at bounding box center [451, 48] width 53 height 19
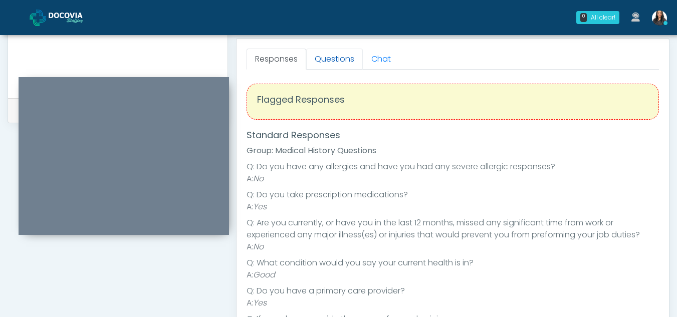
click at [346, 57] on link "Questions" at bounding box center [334, 59] width 57 height 21
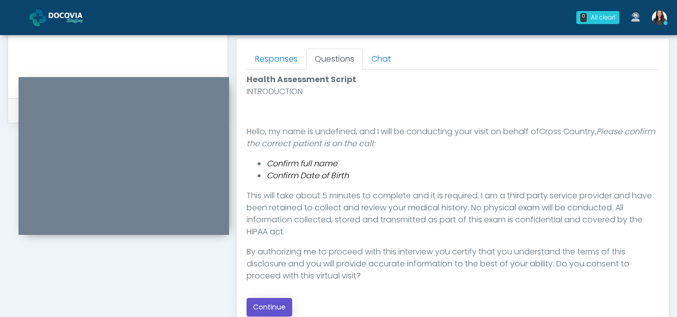
click at [264, 304] on button "Continue" at bounding box center [269, 307] width 46 height 19
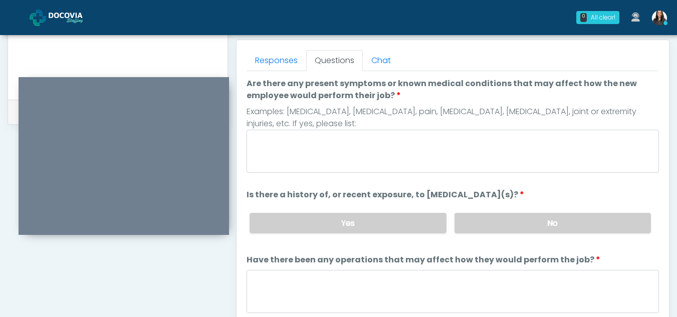
scroll to position [428, 0]
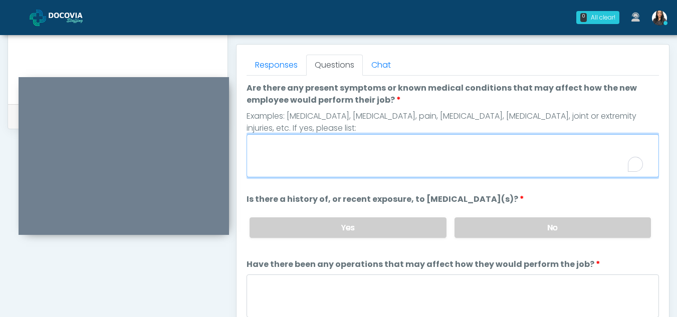
click at [329, 154] on textarea "Are there any present symptoms or known medical conditions that may affect how …" at bounding box center [452, 155] width 412 height 43
type textarea "**"
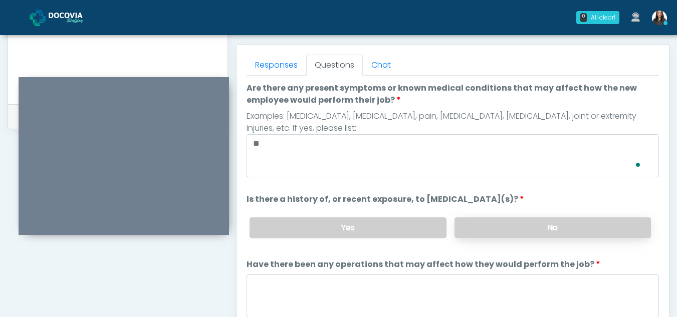
click at [590, 228] on label "No" at bounding box center [552, 227] width 196 height 21
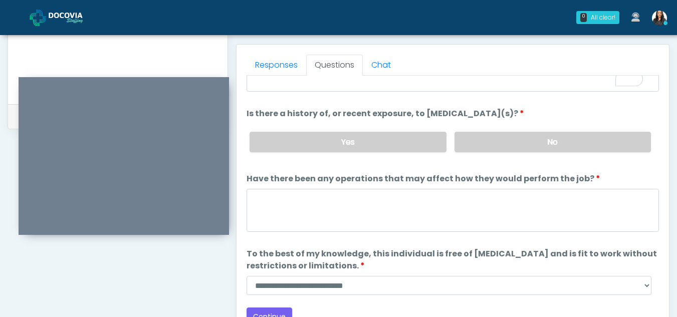
scroll to position [86, 0]
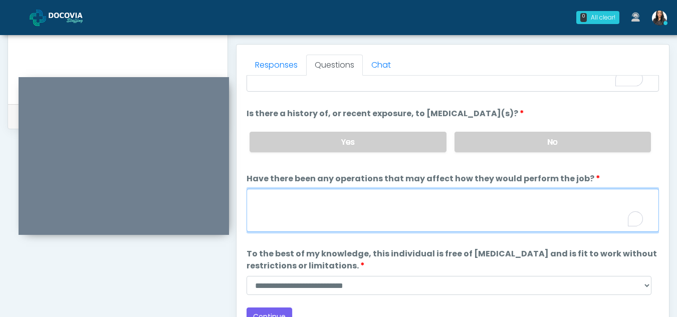
click at [307, 206] on textarea "Have there been any operations that may affect how they would perform the job?" at bounding box center [452, 210] width 412 height 43
type textarea "**"
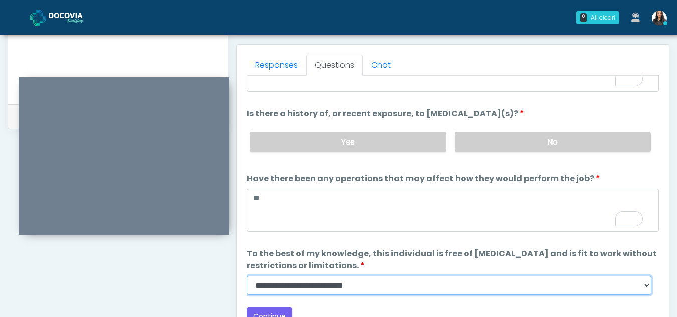
click at [646, 285] on select "**********" at bounding box center [448, 285] width 405 height 19
select select "******"
click at [246, 276] on select "**********" at bounding box center [448, 285] width 405 height 19
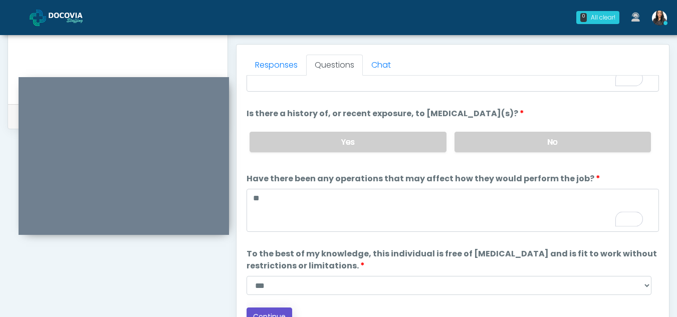
click at [282, 308] on button "Continue" at bounding box center [269, 317] width 46 height 19
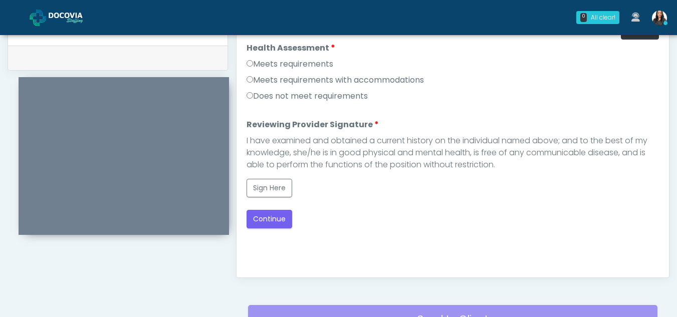
scroll to position [443, 0]
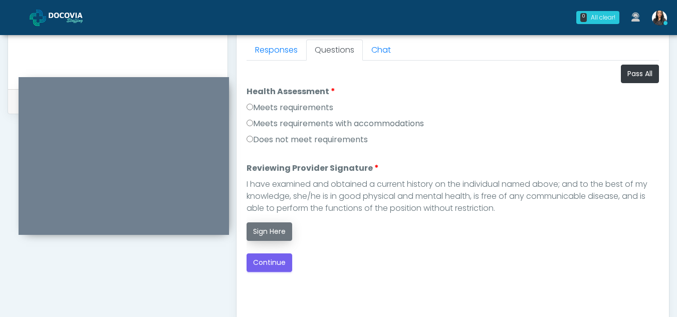
click at [268, 231] on button "Sign Here" at bounding box center [269, 231] width 46 height 19
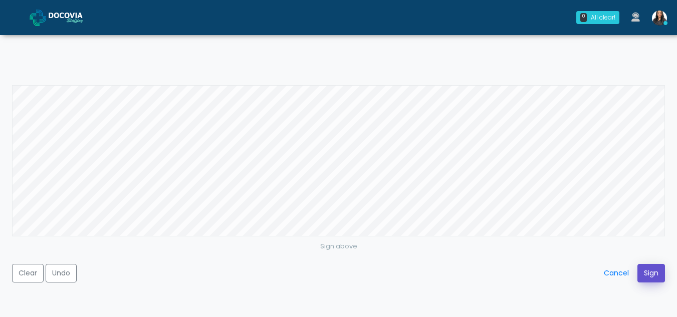
click at [656, 276] on button "Sign" at bounding box center [651, 273] width 28 height 19
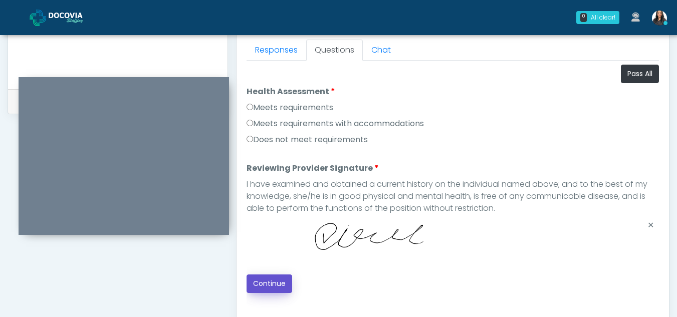
click at [272, 283] on button "Continue" at bounding box center [269, 284] width 46 height 19
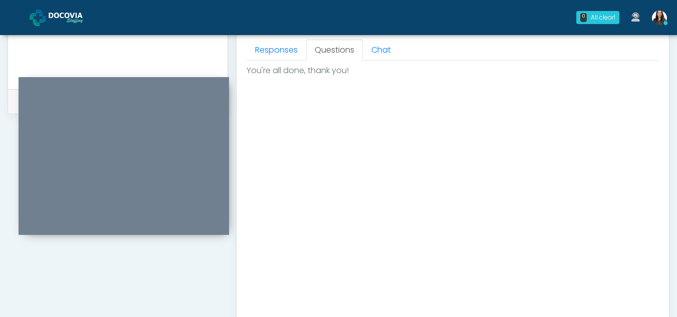
scroll to position [601, 0]
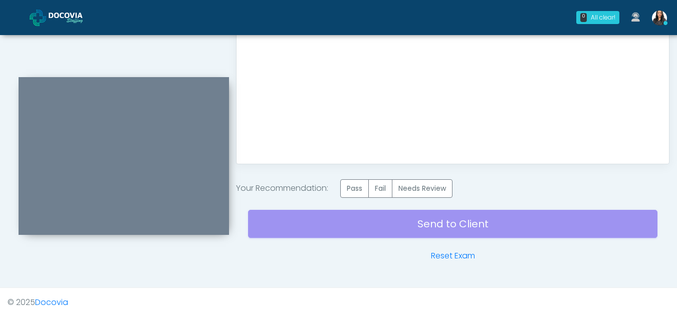
click at [361, 195] on label "Pass" at bounding box center [354, 188] width 29 height 19
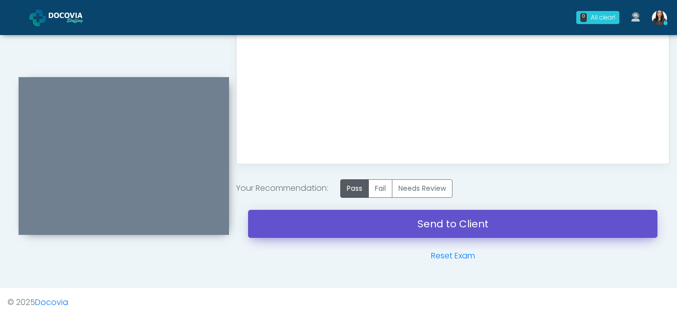
click at [478, 220] on link "Send to Client" at bounding box center [452, 224] width 409 height 28
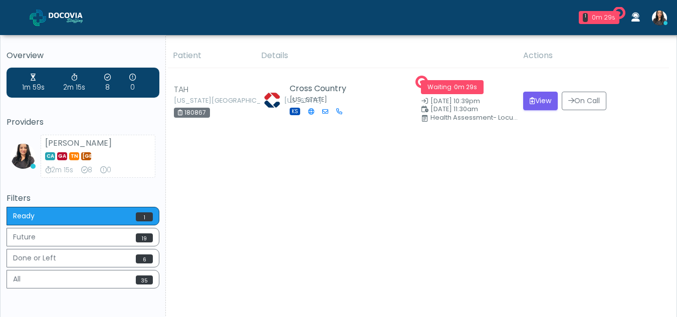
click at [205, 249] on div "Patient Details Actions TAH [US_STATE][GEOGRAPHIC_DATA], [US_STATE] 180867 Cros…" at bounding box center [417, 186] width 503 height 285
click at [534, 101] on button "View" at bounding box center [540, 101] width 35 height 19
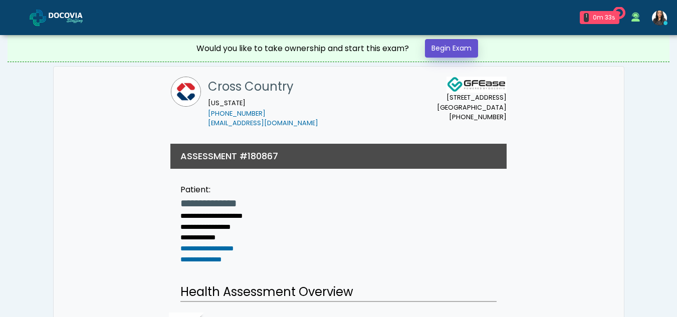
click at [459, 46] on link "Begin Exam" at bounding box center [451, 48] width 53 height 19
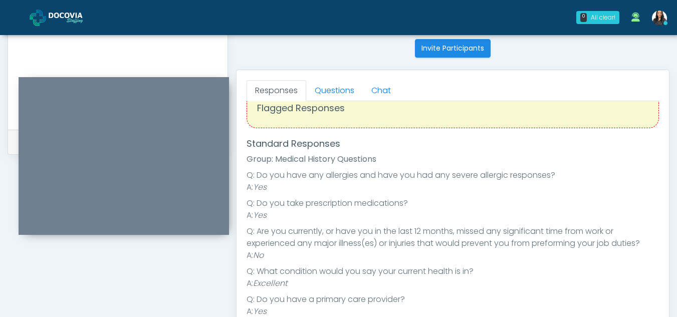
scroll to position [401, 0]
click at [337, 95] on link "Questions" at bounding box center [334, 92] width 57 height 21
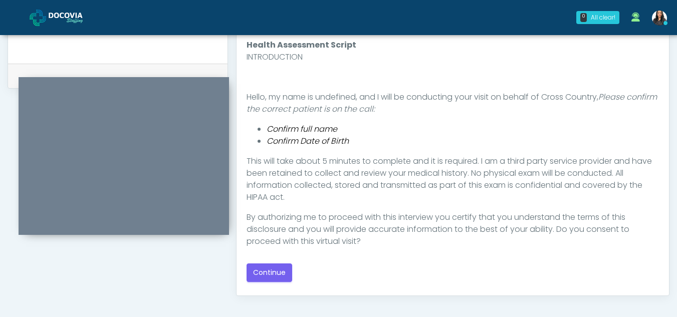
scroll to position [481, 0]
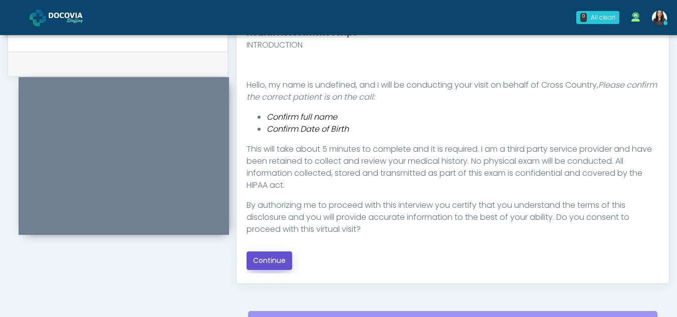
click at [274, 254] on button "Continue" at bounding box center [269, 261] width 46 height 19
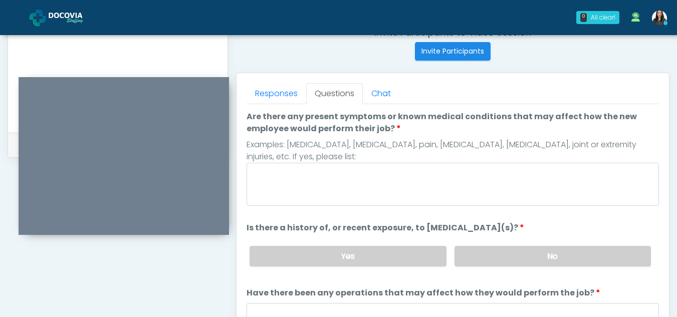
scroll to position [398, 0]
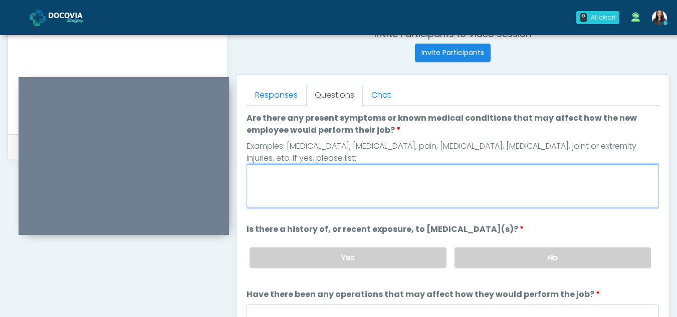
click at [282, 179] on textarea "Are there any present symptoms or known medical conditions that may affect how …" at bounding box center [452, 185] width 412 height 43
type textarea "**"
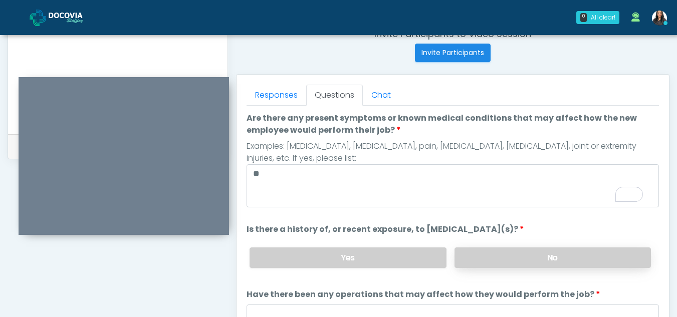
click at [526, 256] on label "No" at bounding box center [552, 257] width 196 height 21
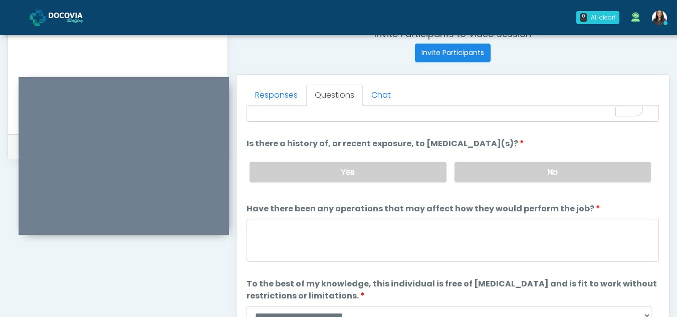
scroll to position [86, 0]
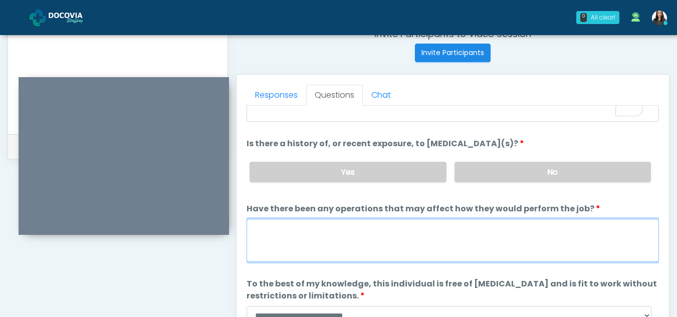
click at [329, 244] on textarea "Have there been any operations that may affect how they would perform the job?" at bounding box center [452, 240] width 412 height 43
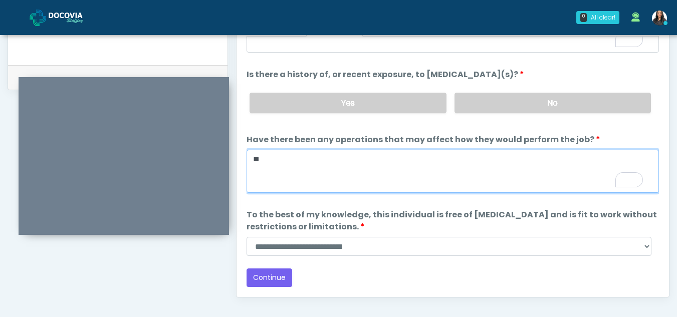
scroll to position [488, 0]
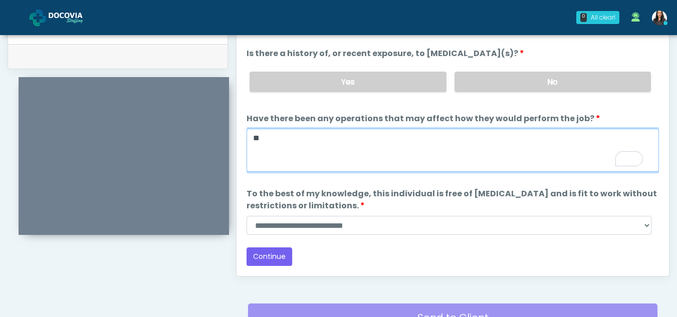
type textarea "**"
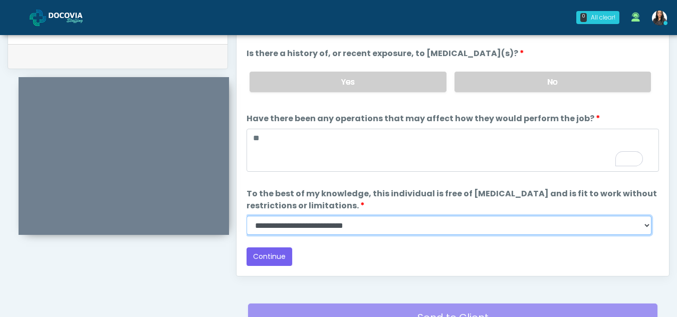
click at [648, 228] on select "**********" at bounding box center [448, 225] width 405 height 19
select select "******"
click at [246, 216] on select "**********" at bounding box center [448, 225] width 405 height 19
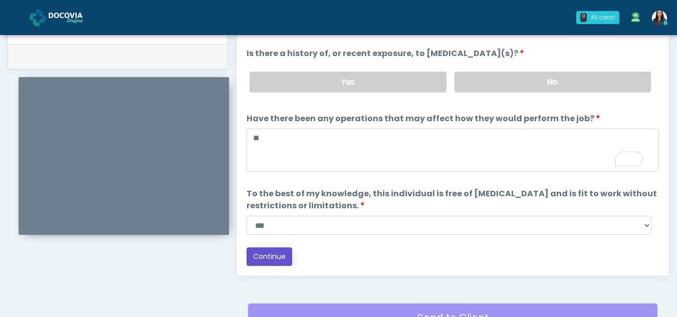
click at [265, 251] on button "Continue" at bounding box center [269, 256] width 46 height 19
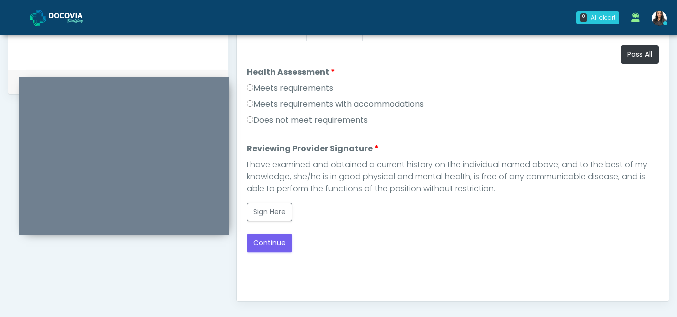
scroll to position [454, 0]
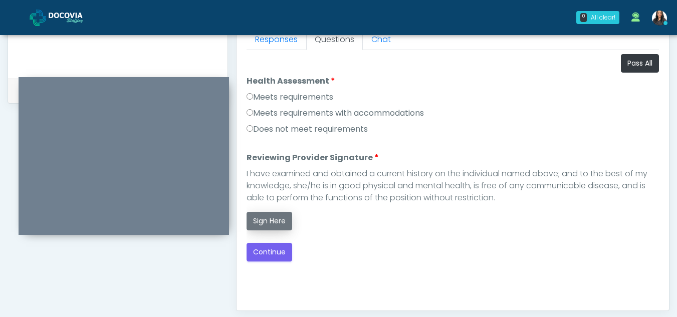
click at [268, 221] on button "Sign Here" at bounding box center [269, 221] width 46 height 19
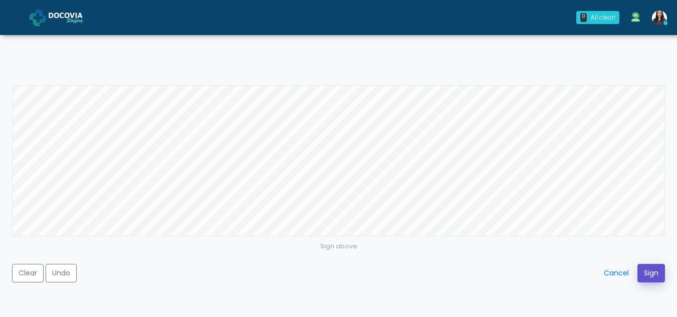
click at [654, 274] on button "Sign" at bounding box center [651, 273] width 28 height 19
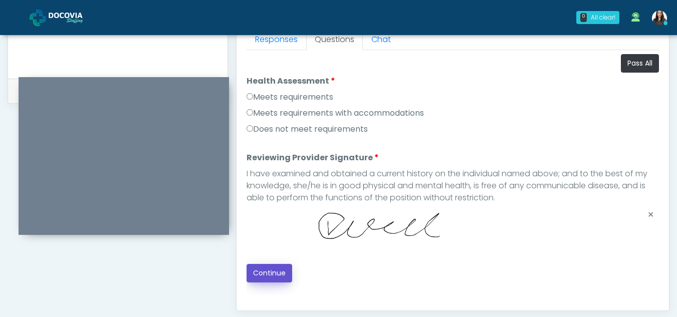
click at [266, 269] on button "Continue" at bounding box center [269, 273] width 46 height 19
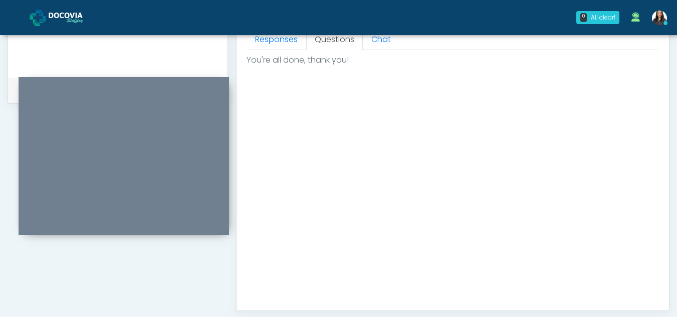
scroll to position [601, 0]
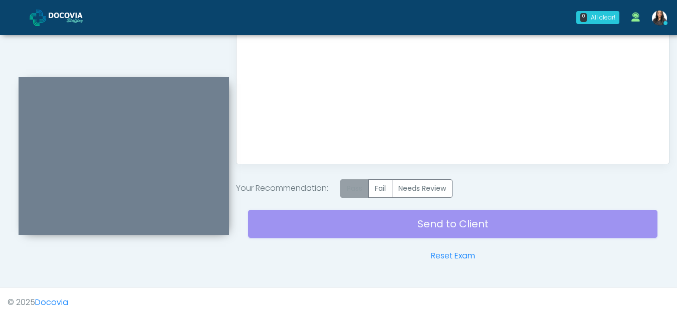
click at [353, 189] on label "Pass" at bounding box center [354, 188] width 29 height 19
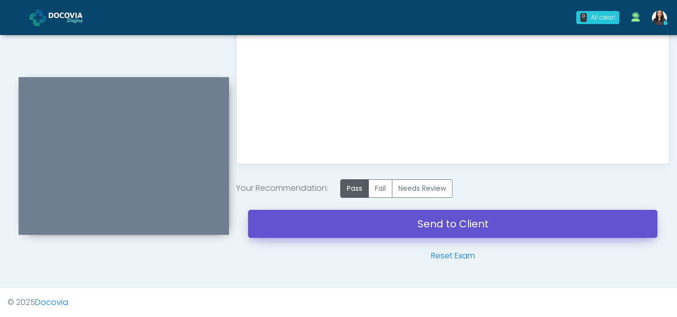
click at [431, 218] on link "Send to Client" at bounding box center [452, 224] width 409 height 28
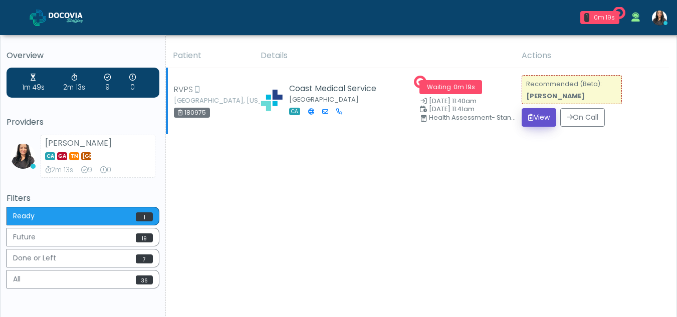
click at [538, 116] on button "View" at bounding box center [539, 117] width 35 height 19
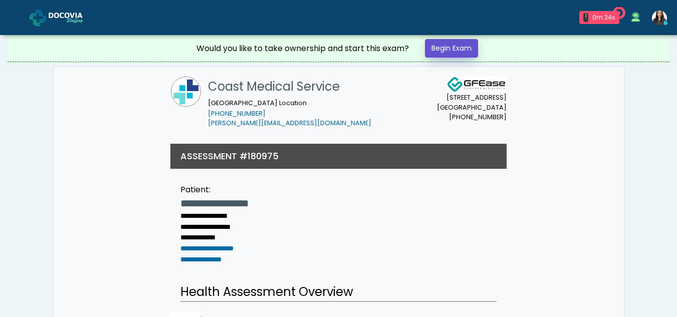
click at [452, 47] on link "Begin Exam" at bounding box center [451, 48] width 53 height 19
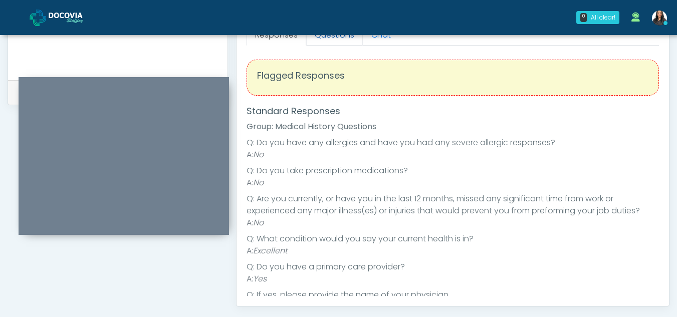
click at [329, 42] on link "Questions" at bounding box center [334, 35] width 57 height 21
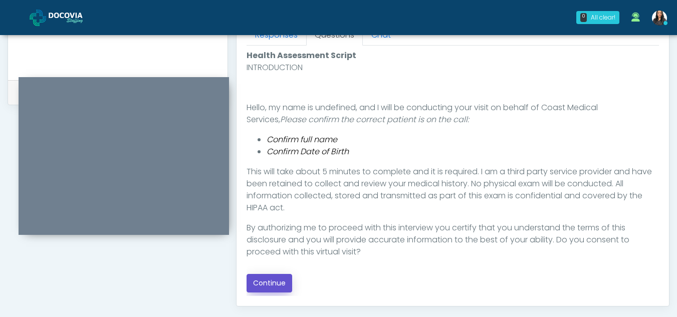
click at [272, 284] on button "Continue" at bounding box center [269, 283] width 46 height 19
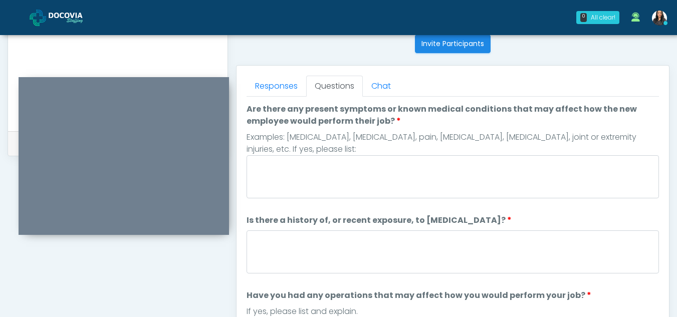
scroll to position [401, 0]
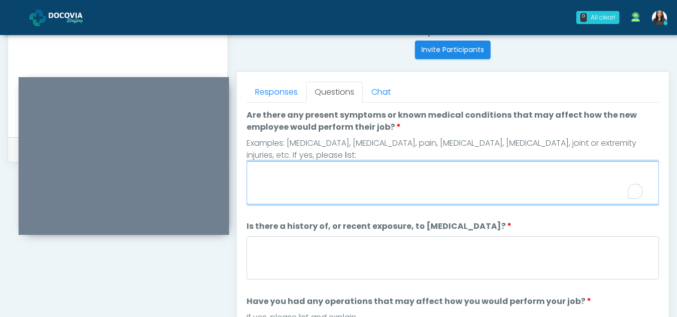
click at [272, 183] on textarea "Are there any present symptoms or known medical conditions that may affect how …" at bounding box center [452, 182] width 412 height 43
type textarea "**"
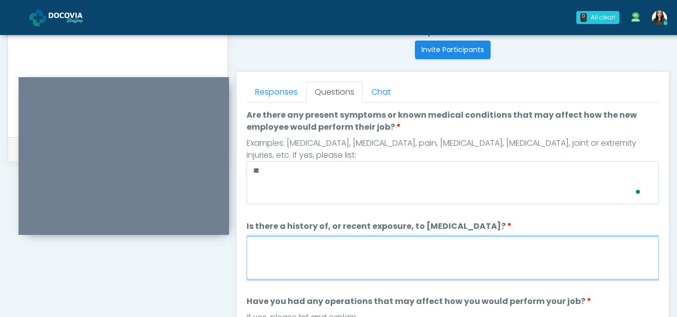
click at [279, 267] on textarea "Is there a history of, or recent exposure, to infectious diseases?" at bounding box center [452, 257] width 412 height 43
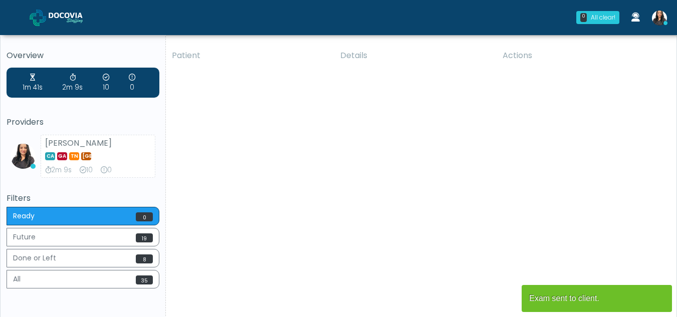
click at [214, 217] on div "Patient Details Actions RVPS Peoria, Illinois 180975 Coast Medical Service Herm…" at bounding box center [417, 186] width 503 height 285
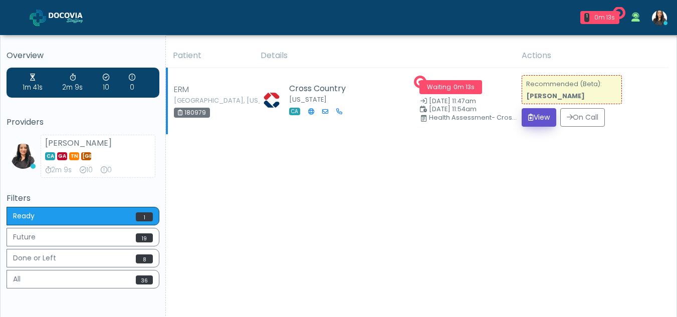
click at [539, 115] on button "View" at bounding box center [539, 117] width 35 height 19
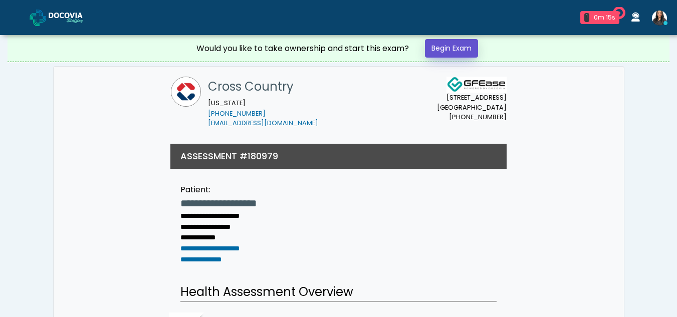
click at [443, 47] on link "Begin Exam" at bounding box center [451, 48] width 53 height 19
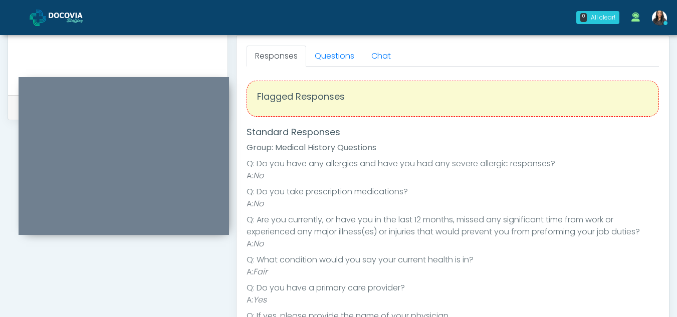
scroll to position [105, 0]
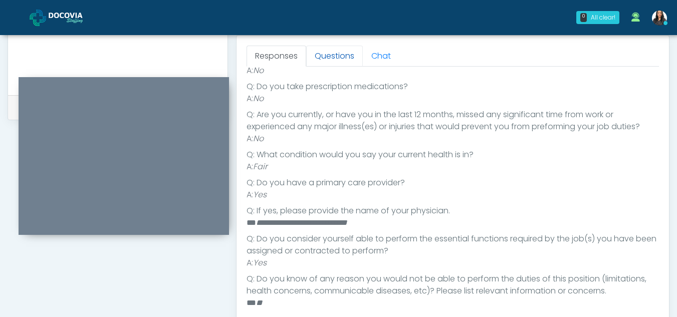
click at [339, 53] on link "Questions" at bounding box center [334, 56] width 57 height 21
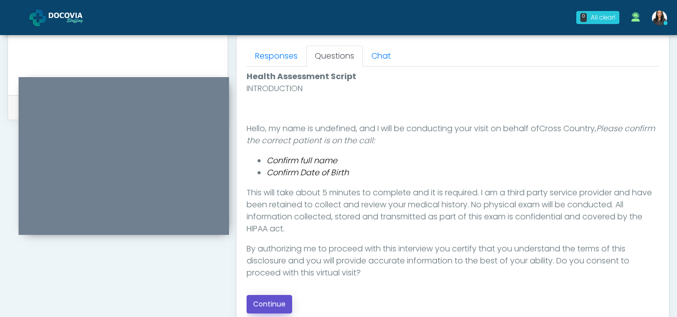
click at [278, 304] on button "Continue" at bounding box center [269, 304] width 46 height 19
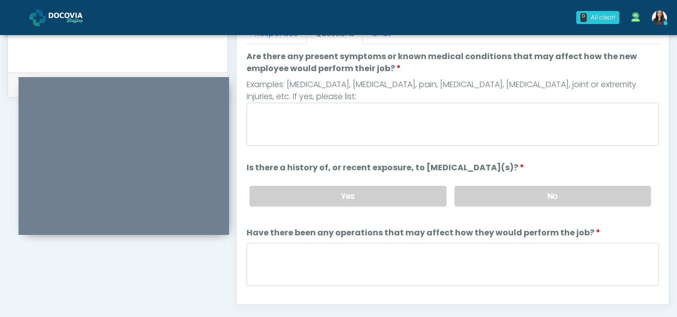
scroll to position [457, 0]
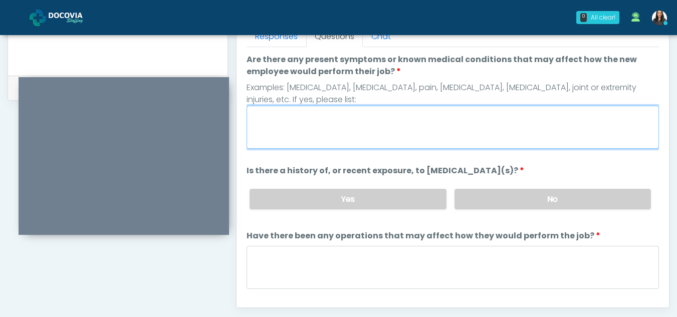
click at [294, 124] on textarea "Are there any present symptoms or known medical conditions that may affect how …" at bounding box center [452, 127] width 412 height 43
type textarea "**"
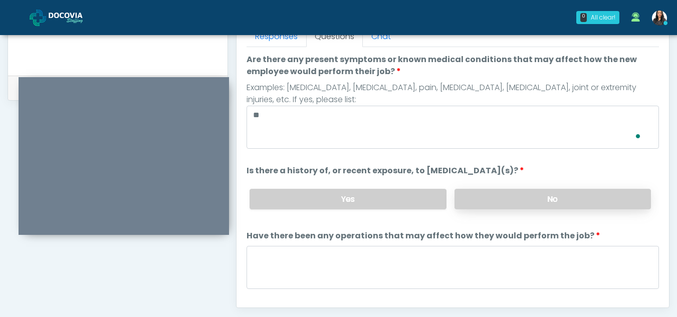
click at [496, 199] on label "No" at bounding box center [552, 199] width 196 height 21
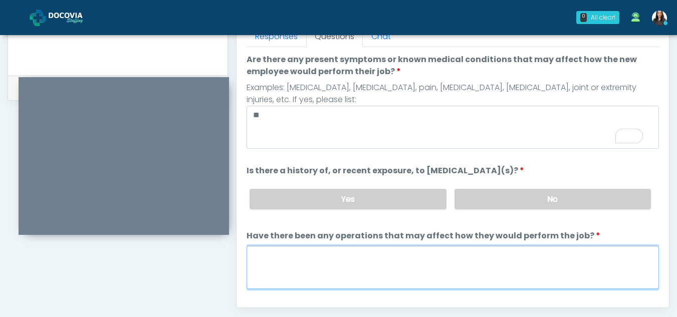
click at [272, 258] on textarea "Have there been any operations that may affect how they would perform the job?" at bounding box center [452, 267] width 412 height 43
type textarea "**"
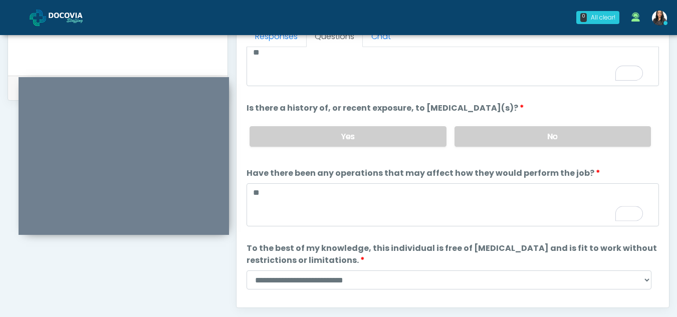
scroll to position [86, 0]
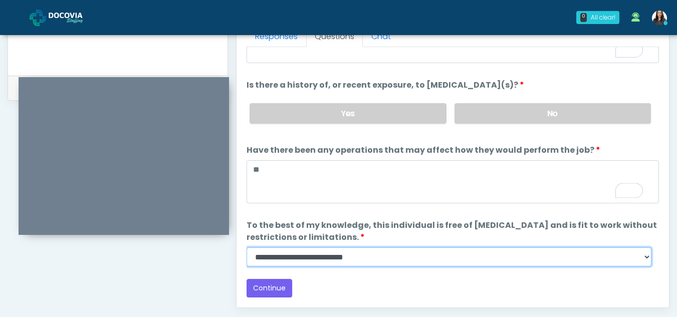
click at [647, 257] on select "**********" at bounding box center [448, 256] width 405 height 19
select select "******"
click at [246, 247] on select "**********" at bounding box center [448, 256] width 405 height 19
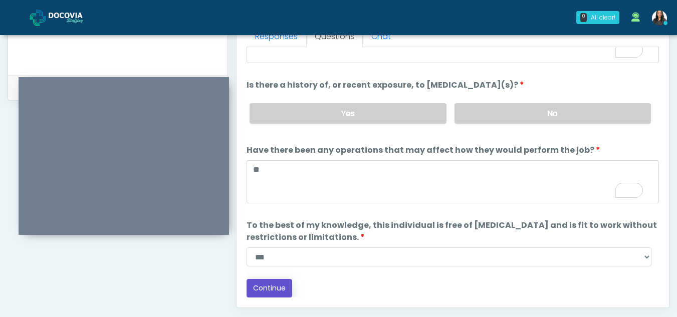
click at [263, 285] on button "Continue" at bounding box center [269, 288] width 46 height 19
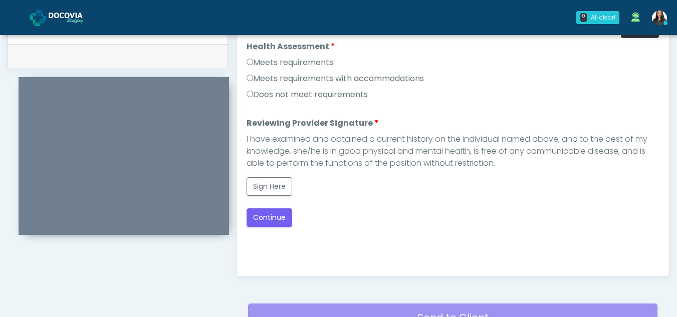
scroll to position [464, 0]
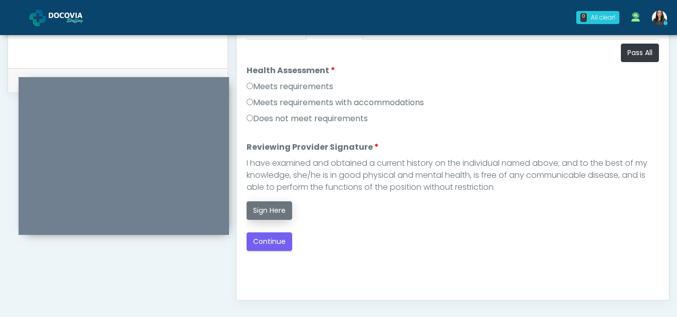
click at [267, 210] on button "Sign Here" at bounding box center [269, 210] width 46 height 19
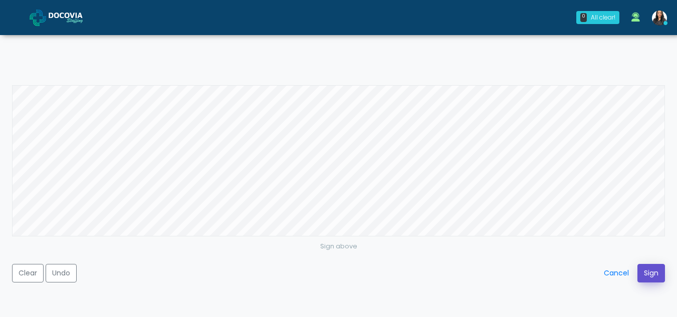
click at [646, 271] on button "Sign" at bounding box center [651, 273] width 28 height 19
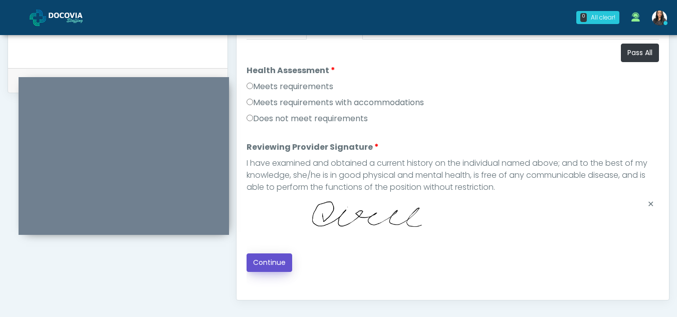
click at [268, 259] on button "Continue" at bounding box center [269, 263] width 46 height 19
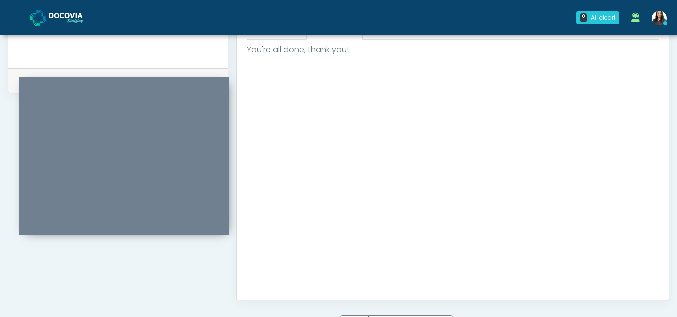
scroll to position [601, 0]
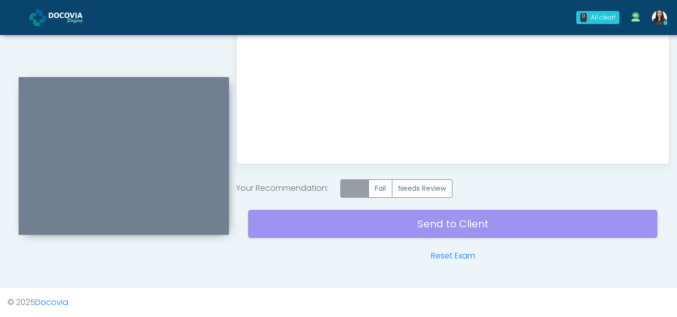
click at [356, 191] on label "Pass" at bounding box center [354, 188] width 29 height 19
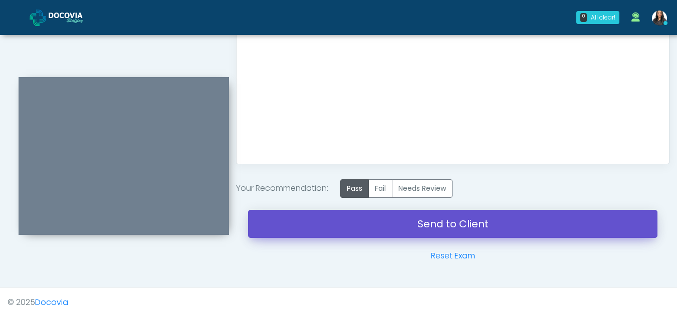
click at [446, 222] on link "Send to Client" at bounding box center [452, 224] width 409 height 28
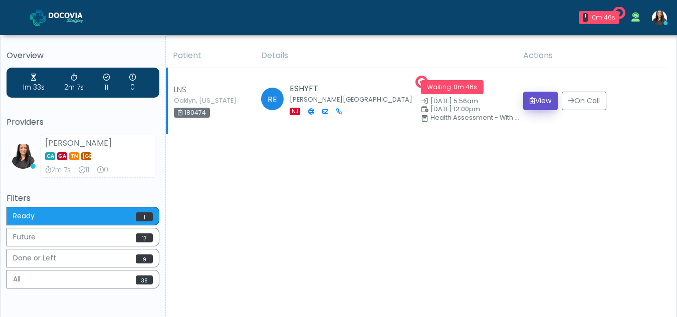
click at [544, 99] on button "View" at bounding box center [540, 101] width 35 height 19
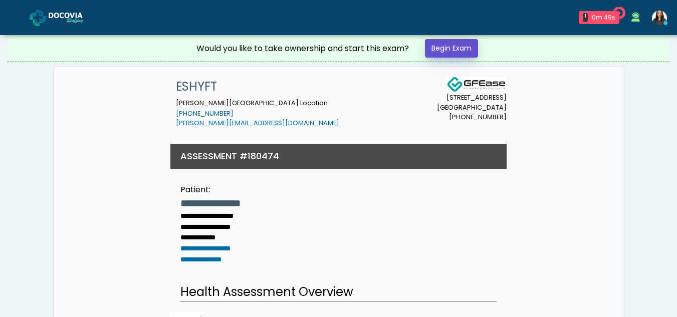
click at [442, 48] on link "Begin Exam" at bounding box center [451, 48] width 53 height 19
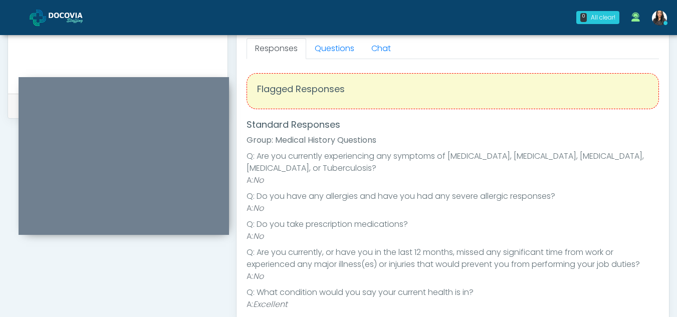
scroll to position [427, 0]
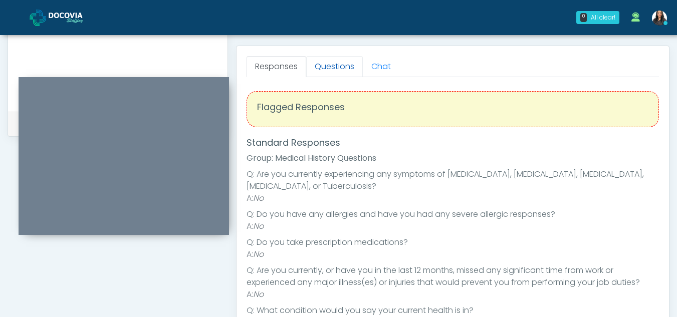
click at [341, 69] on link "Questions" at bounding box center [334, 66] width 57 height 21
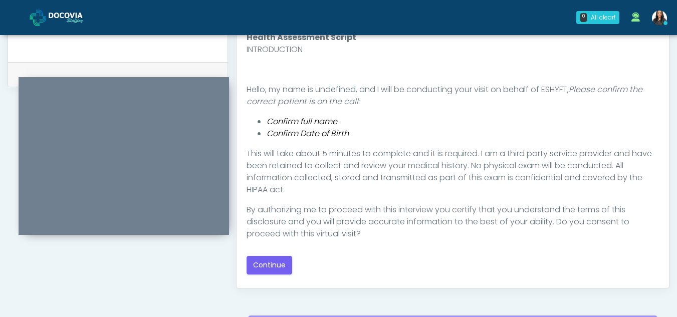
scroll to position [497, 0]
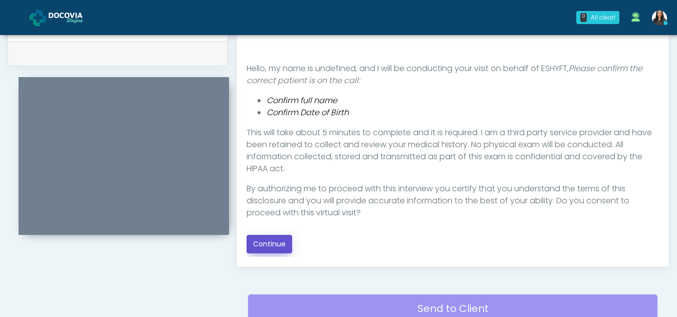
click at [275, 239] on button "Continue" at bounding box center [269, 244] width 46 height 19
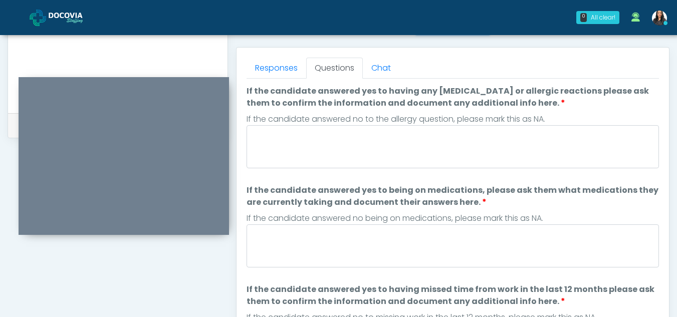
scroll to position [416, 0]
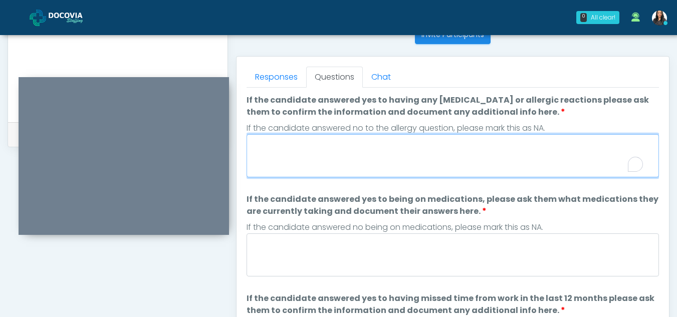
click at [298, 164] on textarea "If the candidate answered yes to having any allergies or allergic reactions ple…" at bounding box center [452, 155] width 412 height 43
type textarea "**"
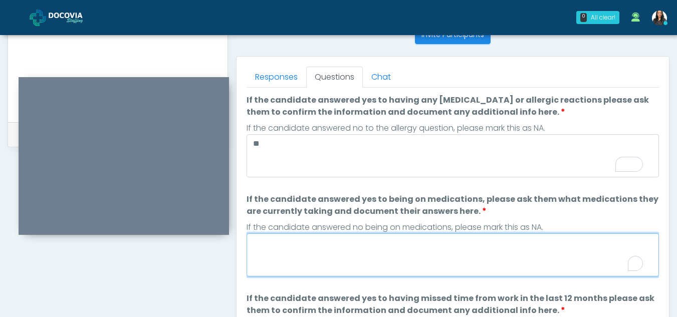
click at [339, 246] on textarea "If the candidate answered yes to being on medications, please ask them what med…" at bounding box center [452, 254] width 412 height 43
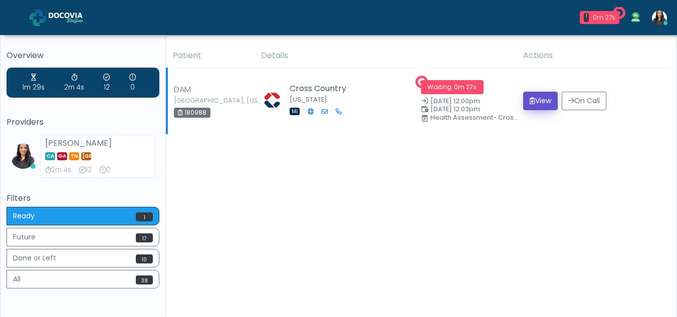
click at [537, 102] on button "View" at bounding box center [540, 101] width 35 height 19
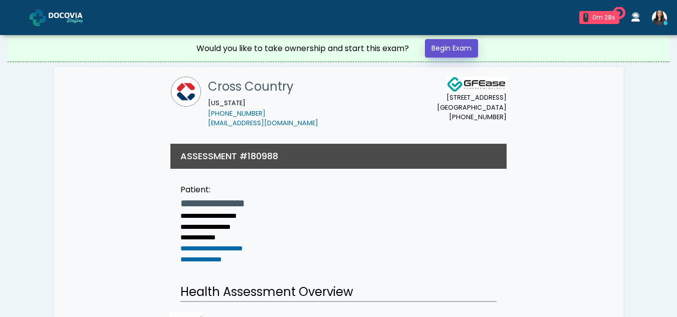
click at [459, 50] on link "Begin Exam" at bounding box center [451, 48] width 53 height 19
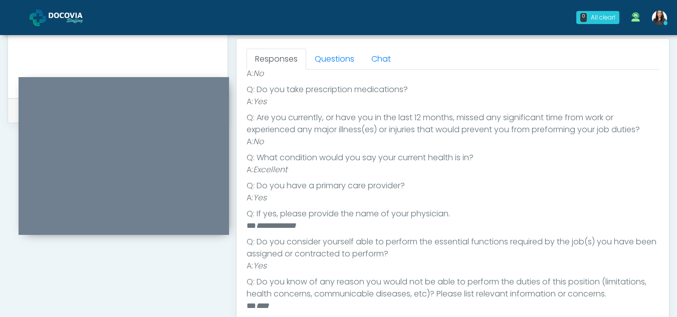
scroll to position [418, 0]
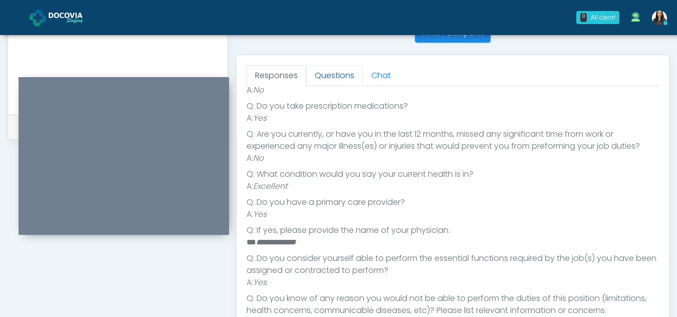
click at [344, 79] on link "Questions" at bounding box center [334, 75] width 57 height 21
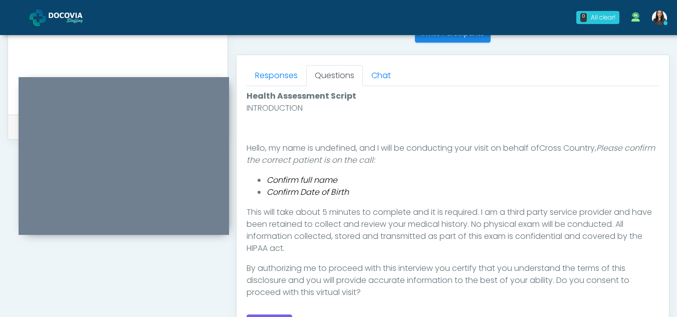
scroll to position [482, 0]
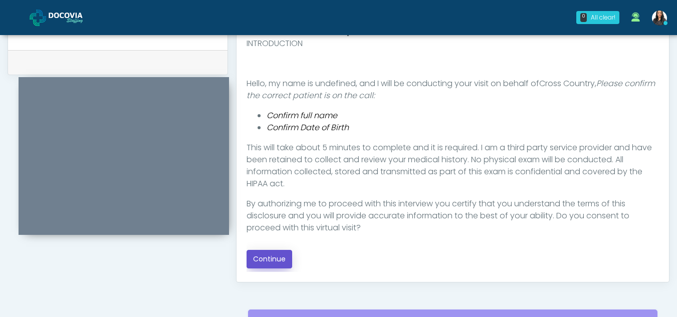
click at [272, 258] on button "Continue" at bounding box center [269, 259] width 46 height 19
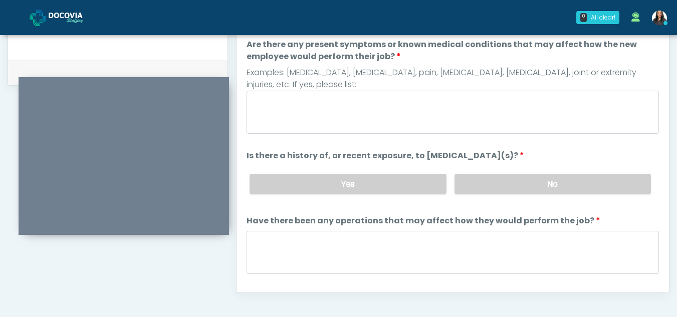
scroll to position [461, 0]
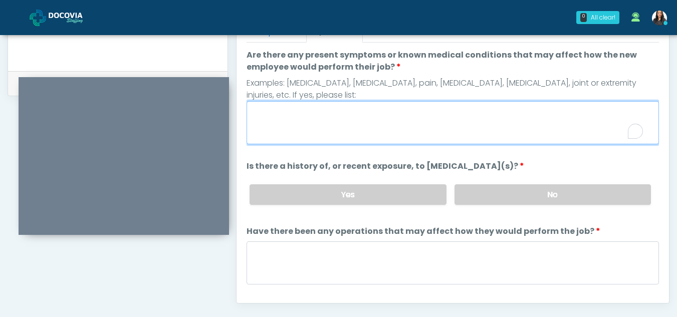
click at [282, 112] on textarea "Are there any present symptoms or known medical conditions that may affect how …" at bounding box center [452, 122] width 412 height 43
type textarea "**"
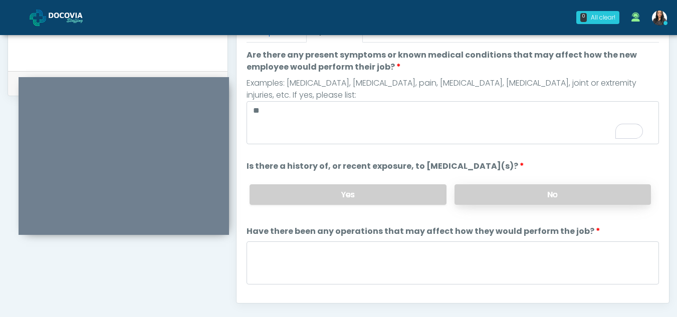
click at [519, 190] on label "No" at bounding box center [552, 194] width 196 height 21
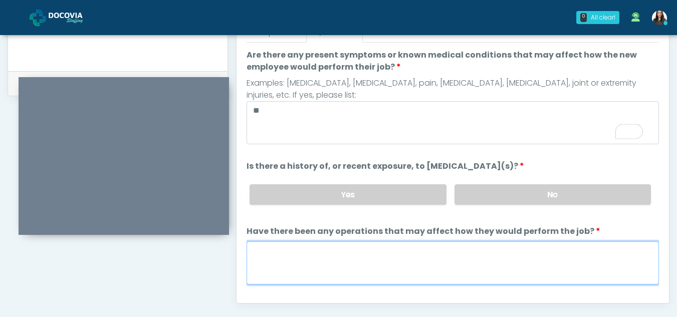
click at [311, 255] on textarea "Have there been any operations that may affect how they would perform the job?" at bounding box center [452, 262] width 412 height 43
type textarea "**"
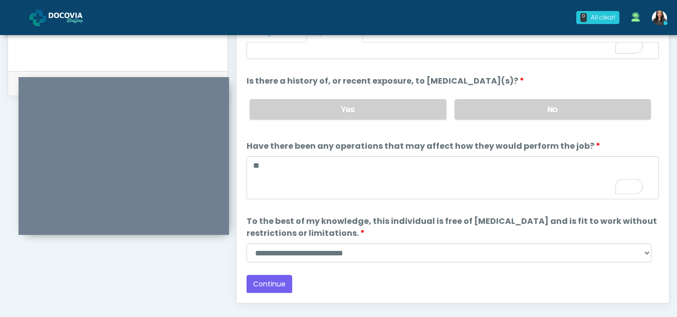
scroll to position [86, 0]
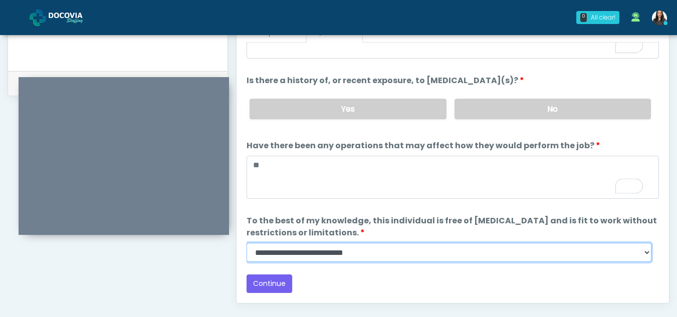
click at [645, 254] on select "**********" at bounding box center [448, 252] width 405 height 19
select select "******"
click at [246, 243] on select "**********" at bounding box center [448, 252] width 405 height 19
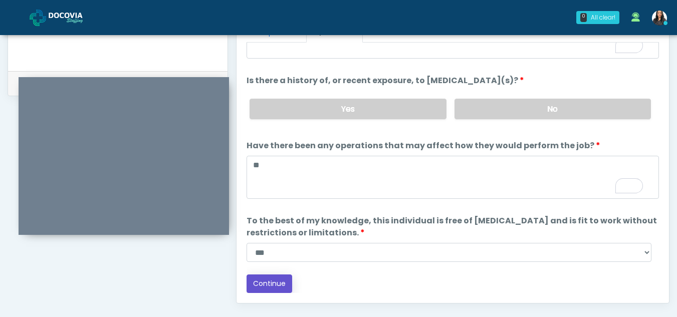
click at [273, 283] on button "Continue" at bounding box center [269, 284] width 46 height 19
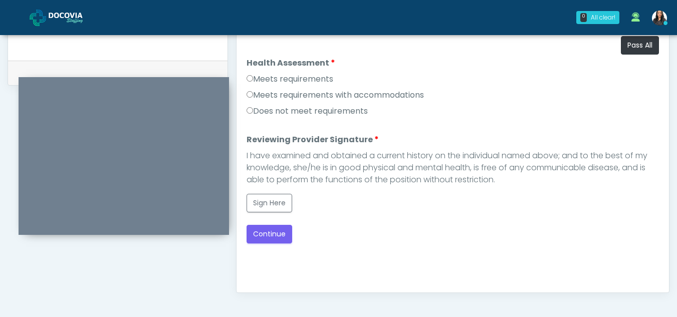
scroll to position [457, 0]
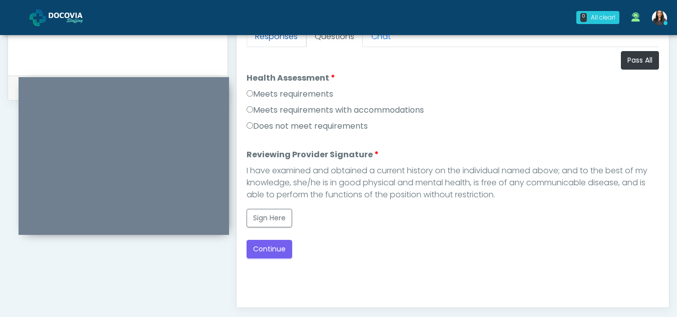
click at [289, 36] on link "Responses" at bounding box center [276, 36] width 60 height 21
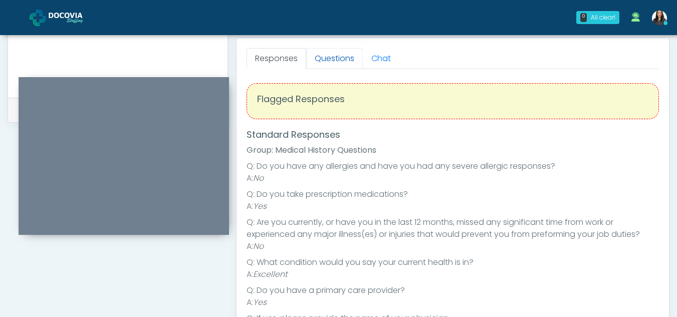
scroll to position [479, 0]
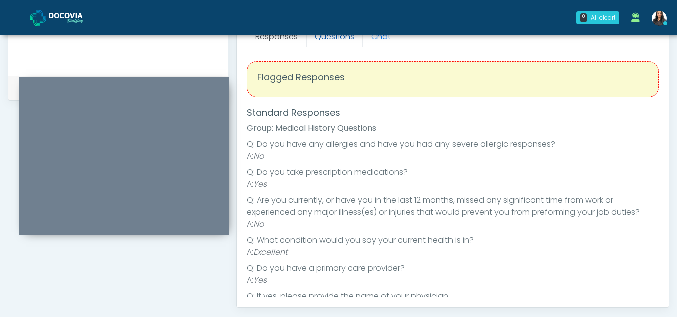
click at [329, 37] on link "Questions" at bounding box center [334, 36] width 57 height 21
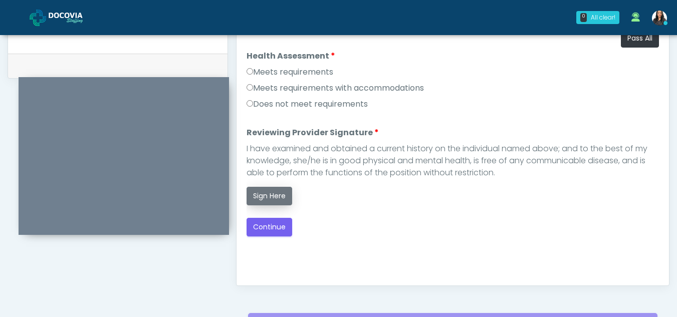
scroll to position [457, 0]
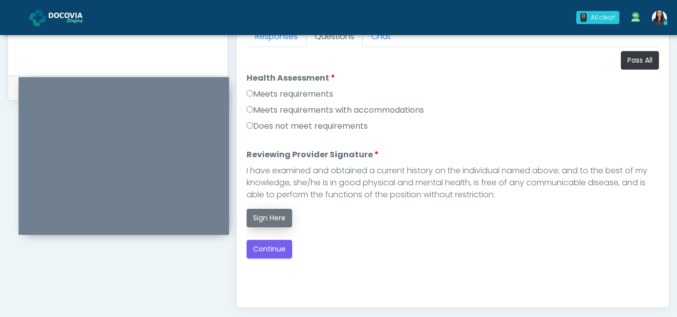
click at [263, 211] on button "Sign Here" at bounding box center [269, 218] width 46 height 19
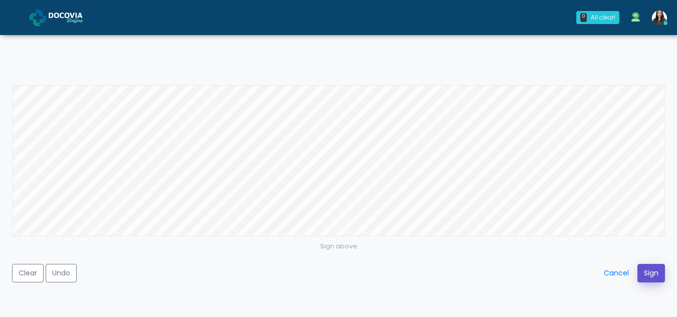
click at [653, 268] on button "Sign" at bounding box center [651, 273] width 28 height 19
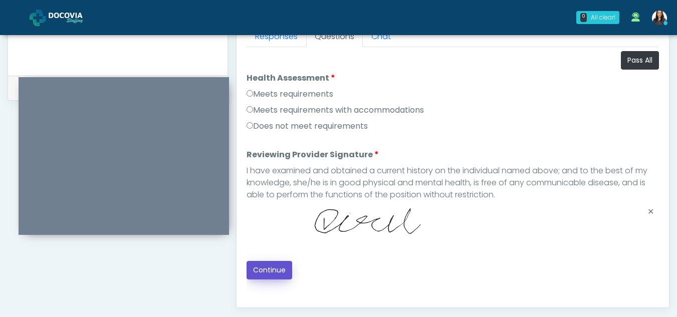
click at [278, 263] on button "Continue" at bounding box center [269, 270] width 46 height 19
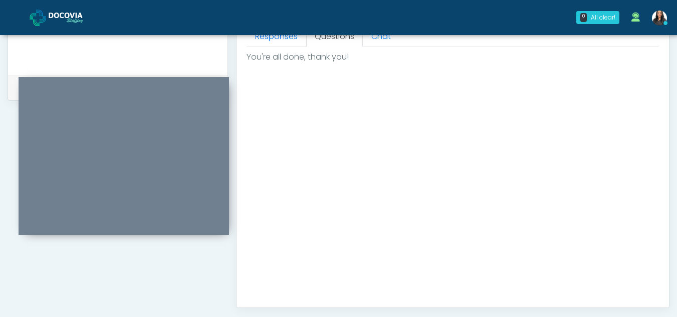
scroll to position [601, 0]
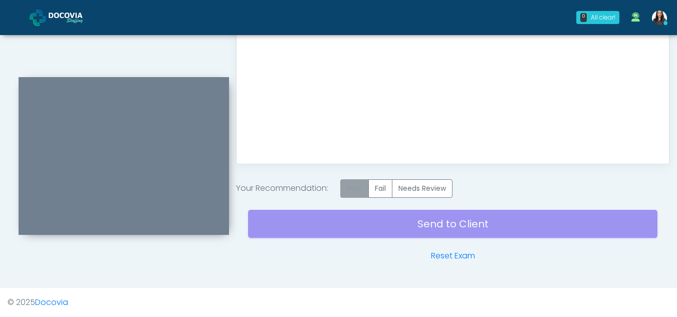
click at [360, 190] on label "Pass" at bounding box center [354, 188] width 29 height 19
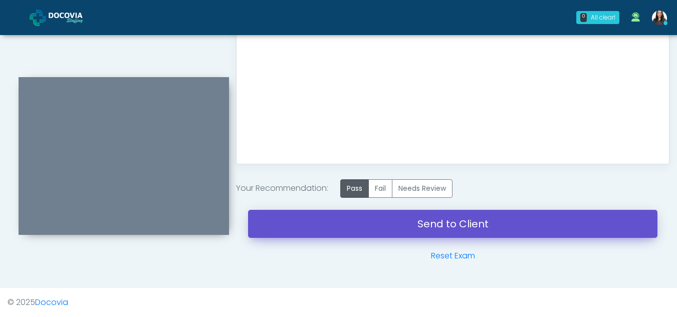
click at [460, 222] on link "Send to Client" at bounding box center [452, 224] width 409 height 28
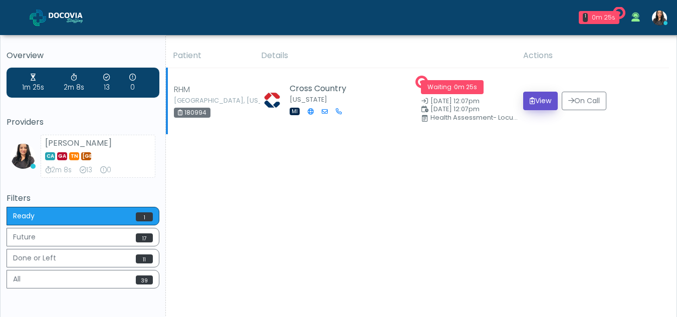
click at [539, 98] on button "View" at bounding box center [540, 101] width 35 height 19
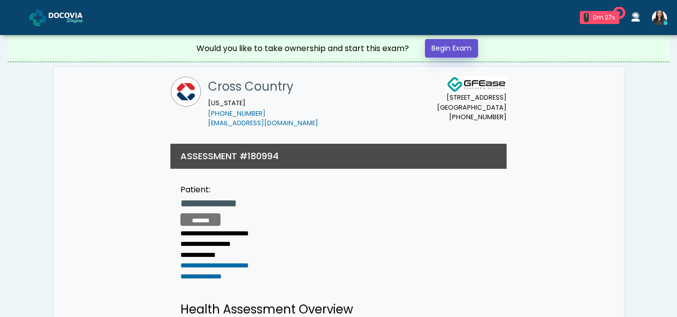
click at [460, 49] on link "Begin Exam" at bounding box center [451, 48] width 53 height 19
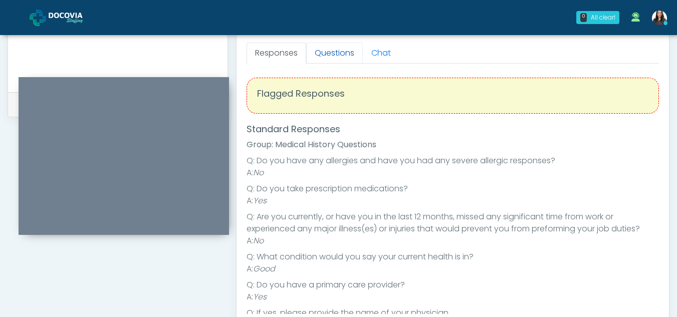
click at [327, 53] on link "Questions" at bounding box center [334, 53] width 57 height 21
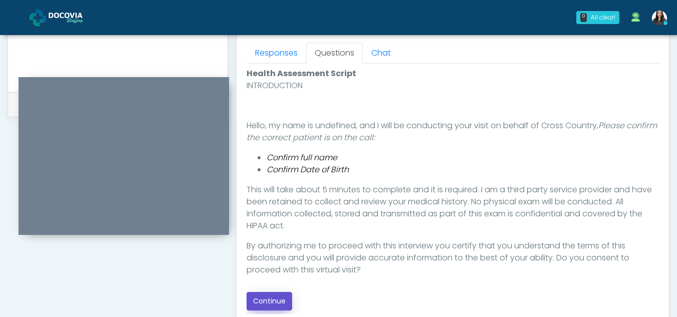
click at [263, 298] on button "Continue" at bounding box center [269, 301] width 46 height 19
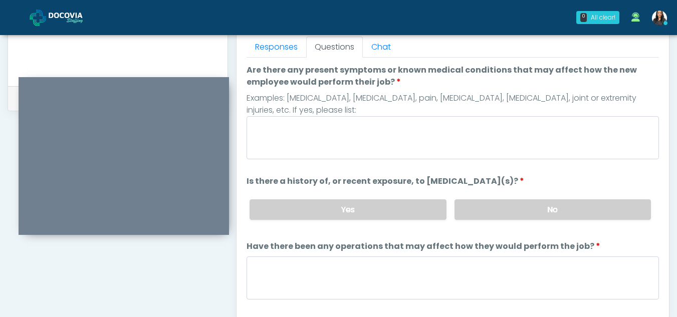
scroll to position [440, 0]
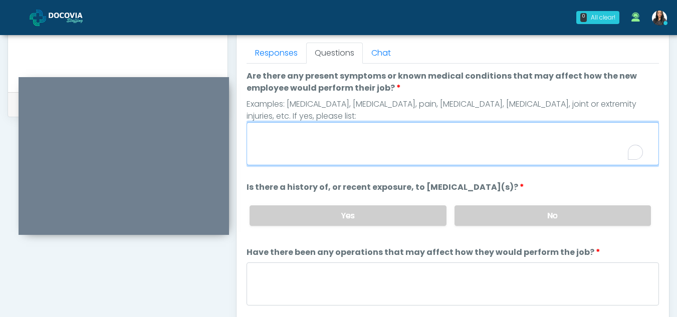
click at [305, 140] on textarea "Are there any present symptoms or known medical conditions that may affect how …" at bounding box center [452, 143] width 412 height 43
type textarea "**"
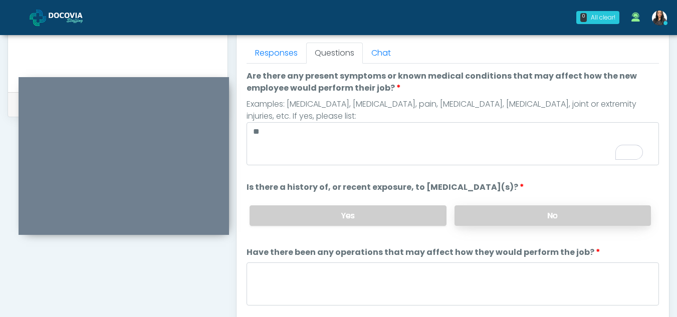
click at [566, 217] on label "No" at bounding box center [552, 215] width 196 height 21
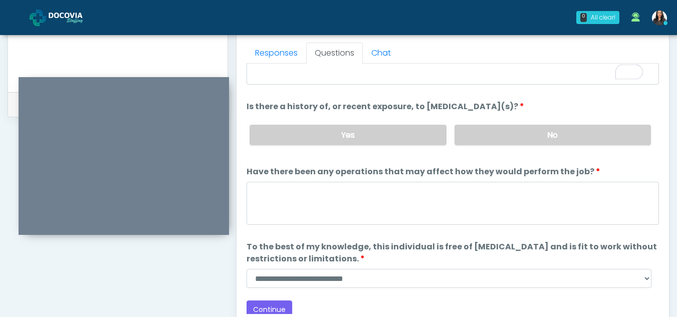
scroll to position [86, 0]
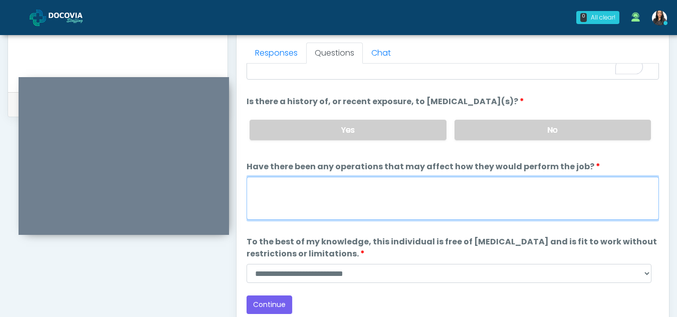
click at [303, 187] on textarea "Have there been any operations that may affect how they would perform the job?" at bounding box center [452, 198] width 412 height 43
type textarea "**"
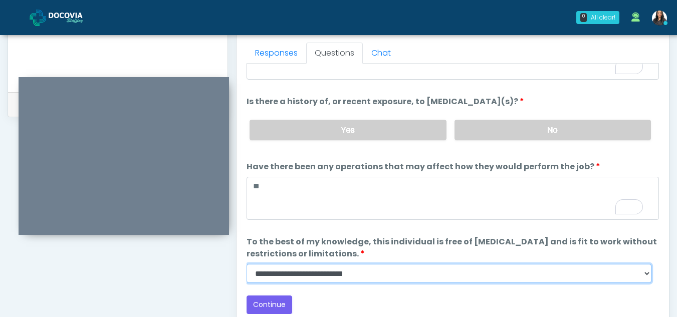
click at [648, 272] on select "**********" at bounding box center [448, 273] width 405 height 19
select select "******"
click at [246, 264] on select "**********" at bounding box center [448, 273] width 405 height 19
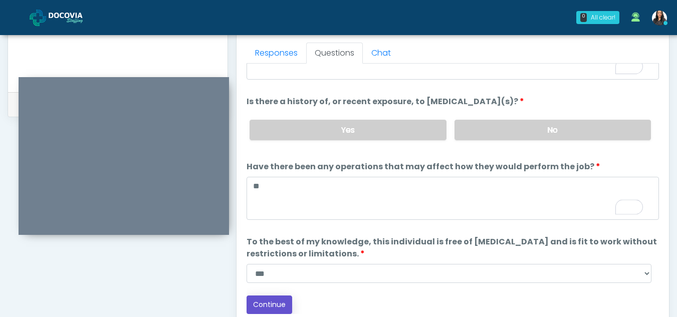
click at [278, 303] on button "Continue" at bounding box center [269, 305] width 46 height 19
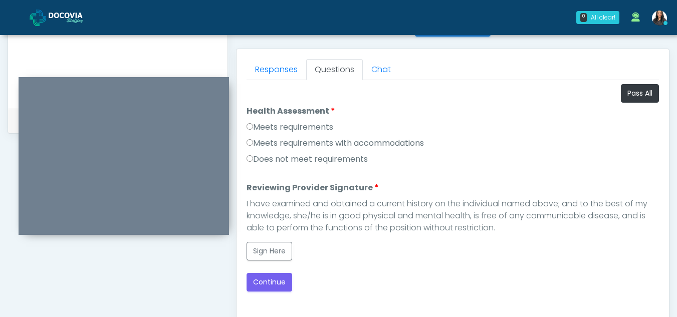
scroll to position [416, 0]
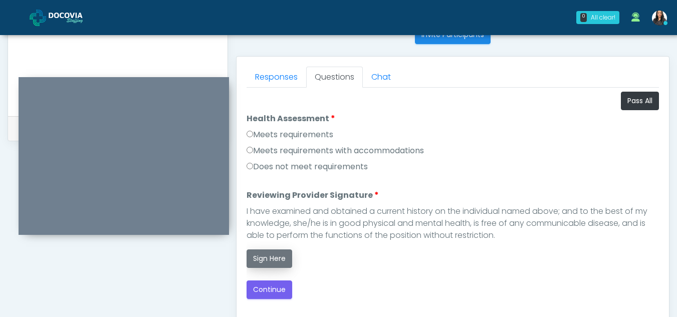
click at [282, 258] on button "Sign Here" at bounding box center [269, 258] width 46 height 19
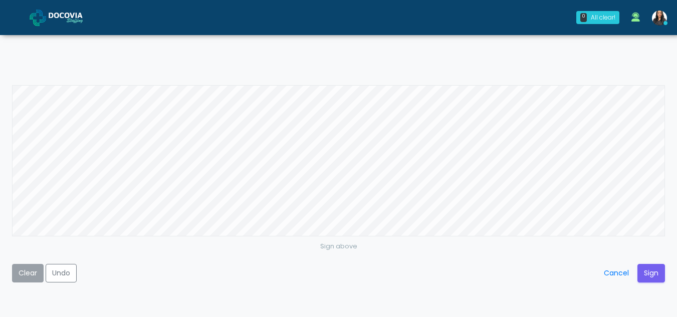
click at [27, 275] on button "Clear" at bounding box center [28, 273] width 32 height 19
click at [654, 270] on button "Sign" at bounding box center [651, 273] width 28 height 19
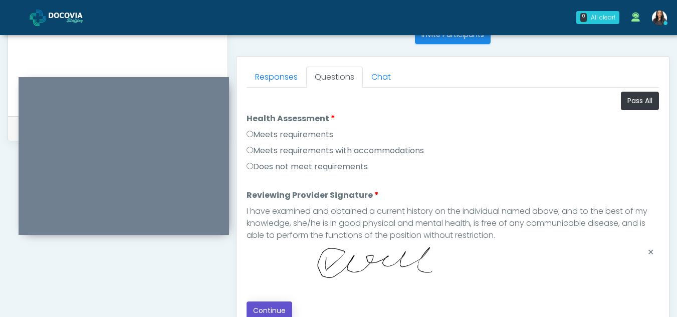
click at [268, 304] on button "Continue" at bounding box center [269, 311] width 46 height 19
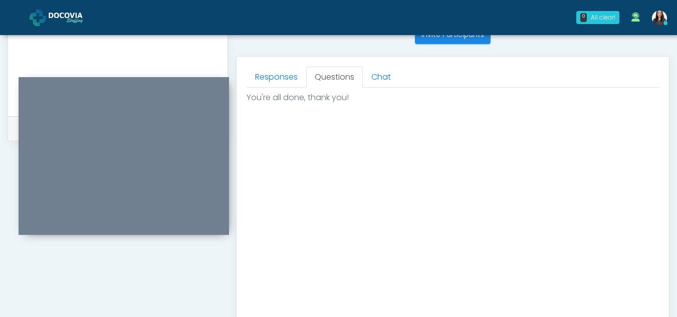
scroll to position [601, 0]
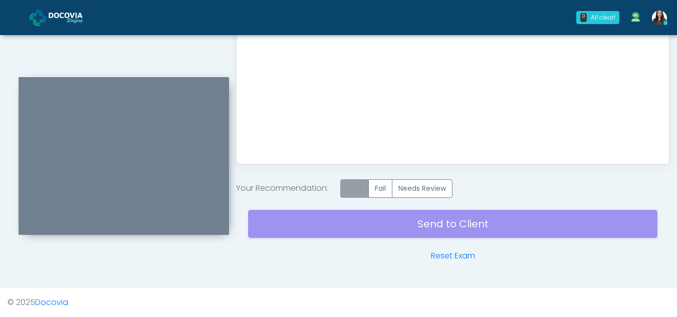
click at [354, 193] on label "Pass" at bounding box center [354, 188] width 29 height 19
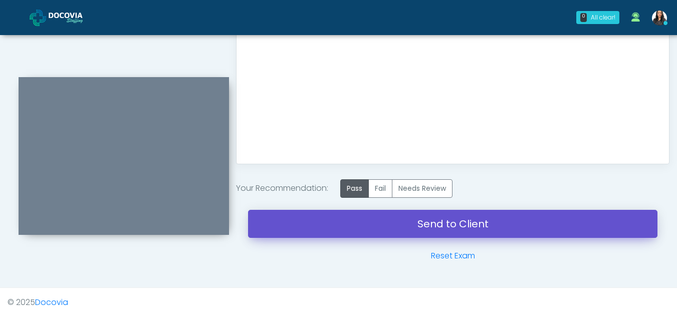
click at [424, 222] on link "Send to Client" at bounding box center [452, 224] width 409 height 28
